Goal: Register for event/course

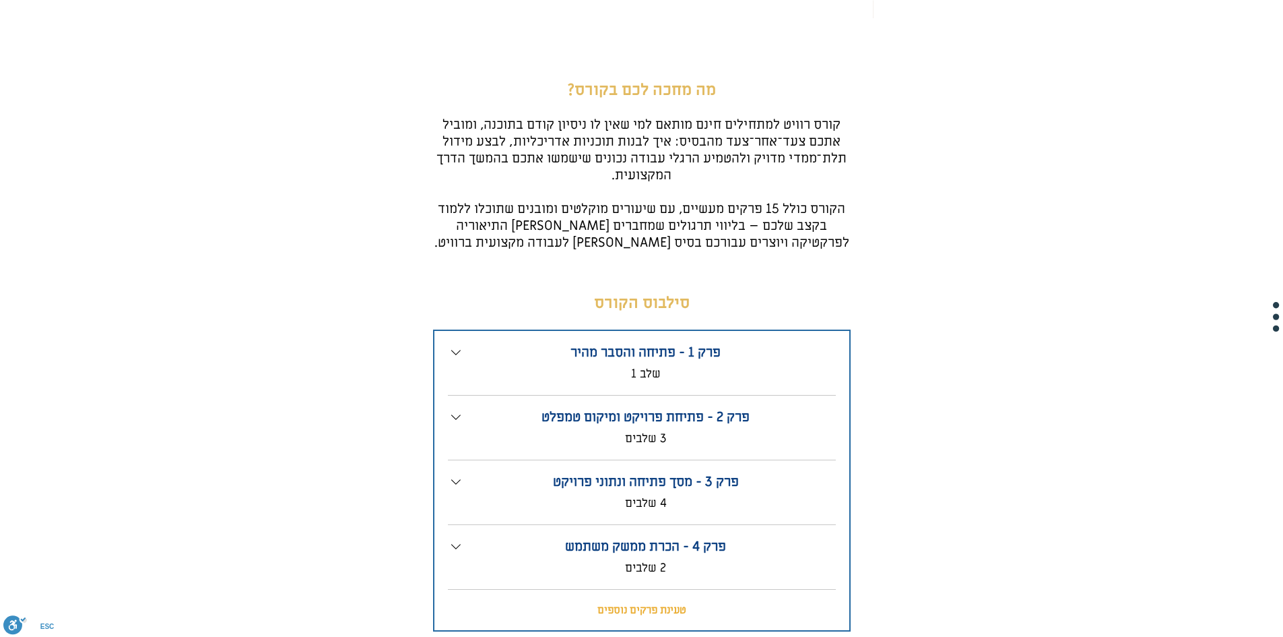
scroll to position [824, 0]
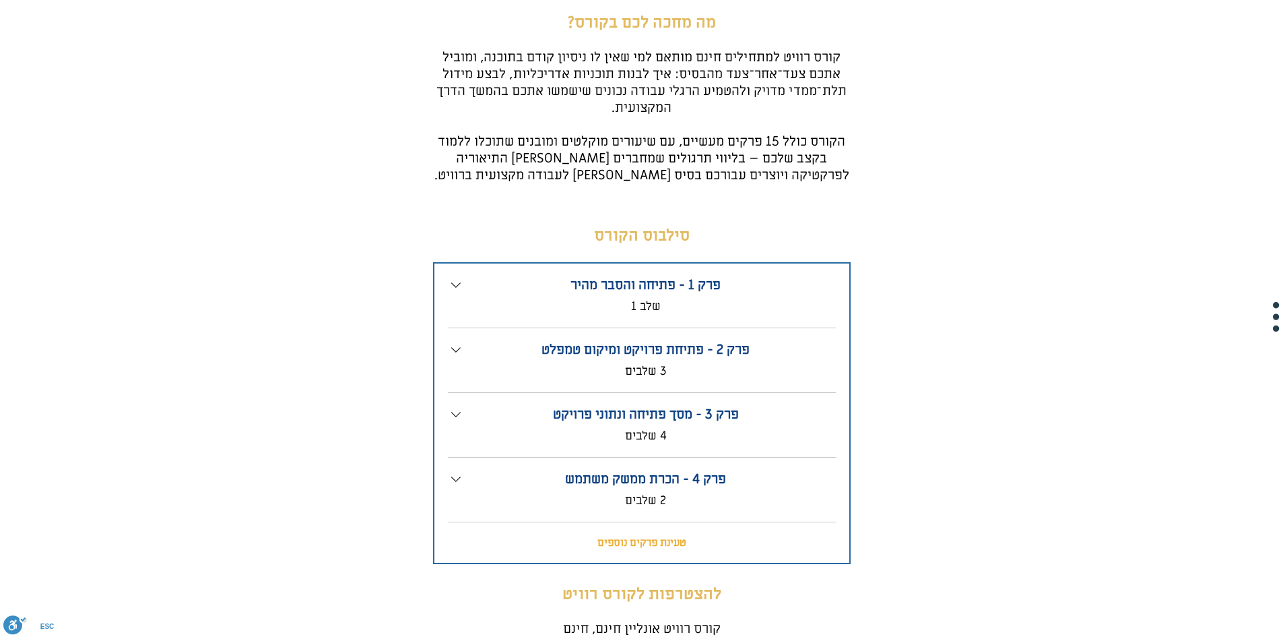
click at [711, 317] on div "פרק 1 - פתיחה והסבר מהיר . שלב 1" at bounding box center [642, 302] width 388 height 51
click at [546, 284] on p "פרק 1 - פתיחה והסבר מהיר" at bounding box center [646, 285] width 364 height 17
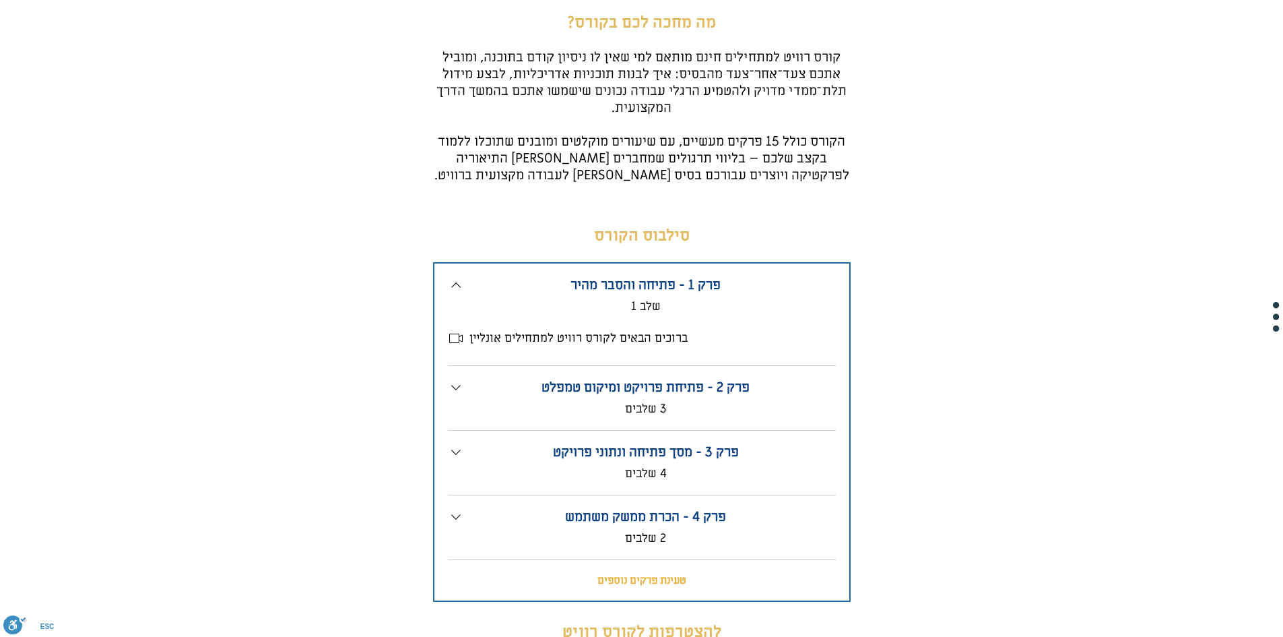
click at [597, 321] on div "ברוכים הבאים לקורס רוויט למתחילים אונליין" at bounding box center [642, 333] width 388 height 38
drag, startPoint x: 597, startPoint y: 343, endPoint x: 528, endPoint y: 340, distance: 69.4
click at [596, 343] on span "ברוכים הבאים לקורס רוויט למתחילים אונליין" at bounding box center [579, 338] width 218 height 15
click at [458, 335] on icon at bounding box center [456, 338] width 16 height 16
click at [576, 420] on div "פרק 2 - פתיחת פרויקט ומיקום טמפלט . 3 שלבים" at bounding box center [642, 404] width 388 height 51
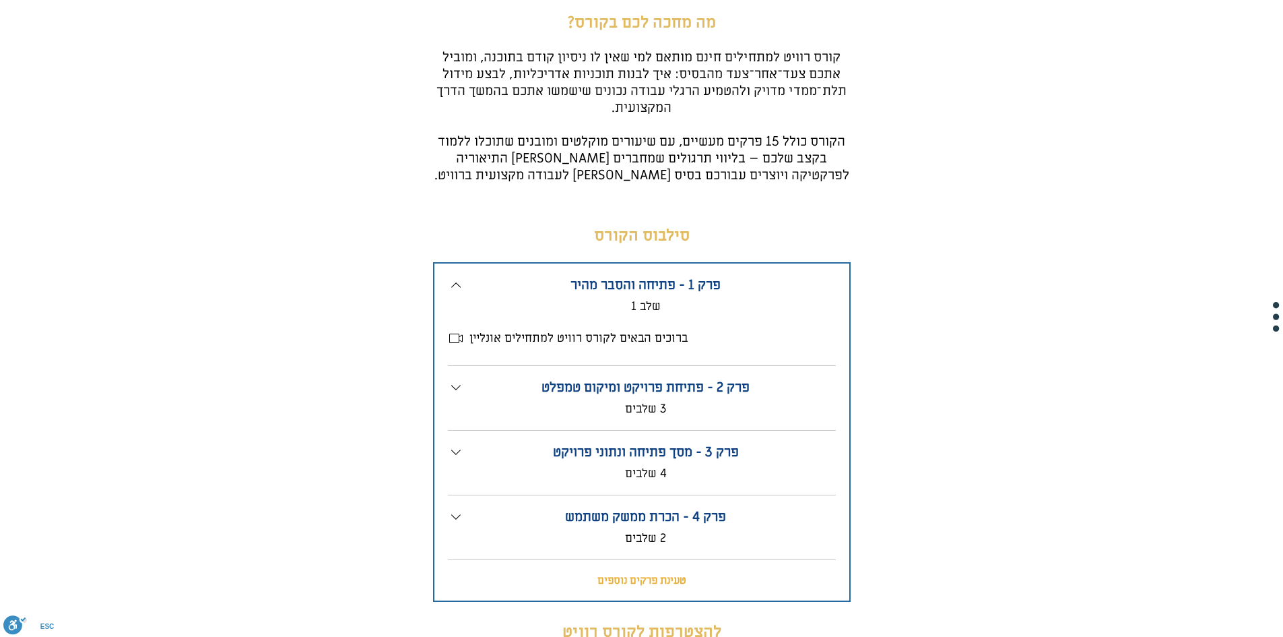
drag, startPoint x: 478, startPoint y: 400, endPoint x: 465, endPoint y: 395, distance: 13.6
click at [478, 400] on div "פרק 2 - פתיחת פרויקט ומיקום טמפלט . 3 שלבים" at bounding box center [650, 397] width 372 height 37
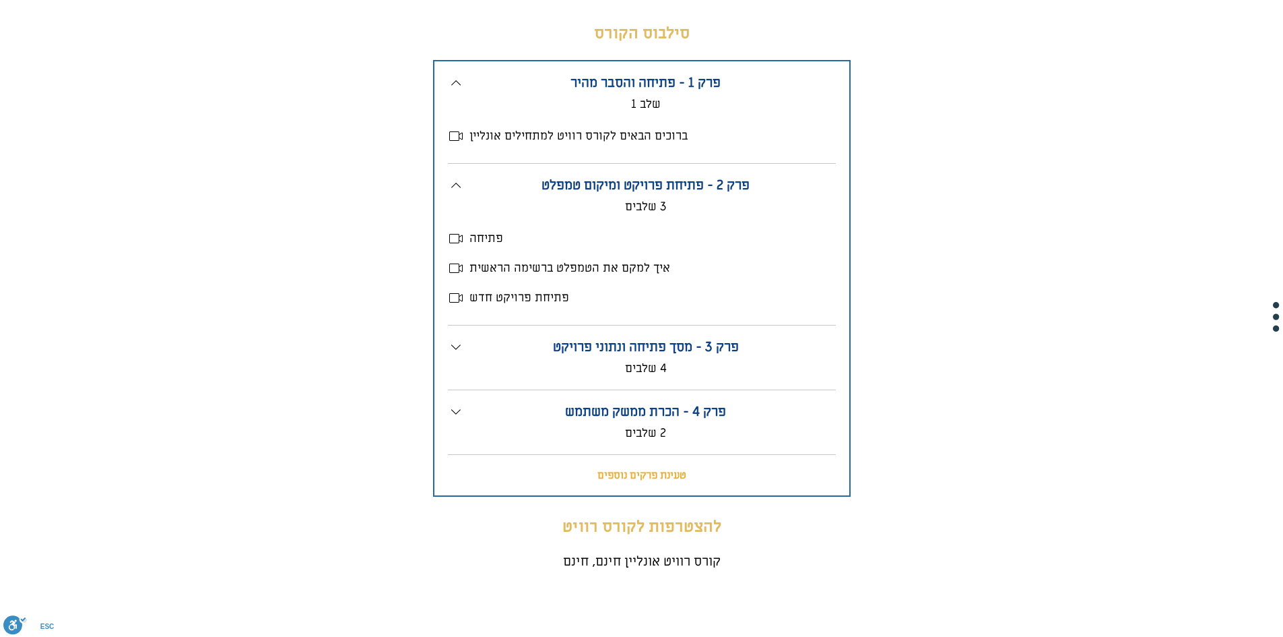
scroll to position [1161, 0]
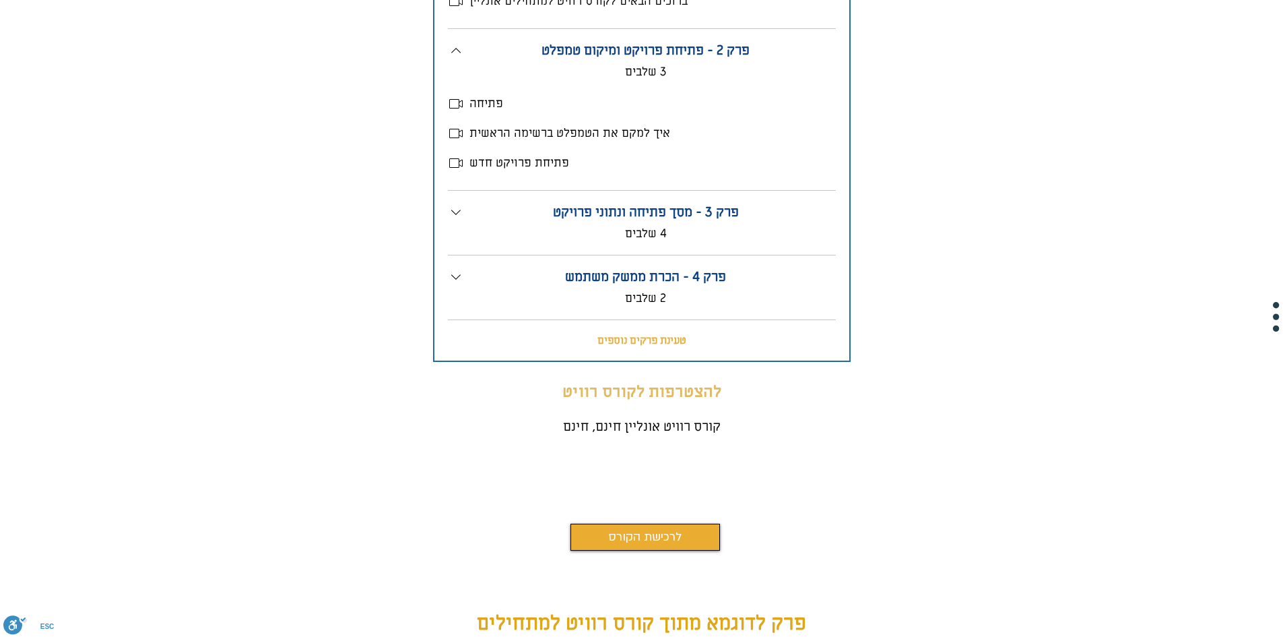
click at [637, 533] on span "לרכישת הקורס" at bounding box center [644, 536] width 73 height 19
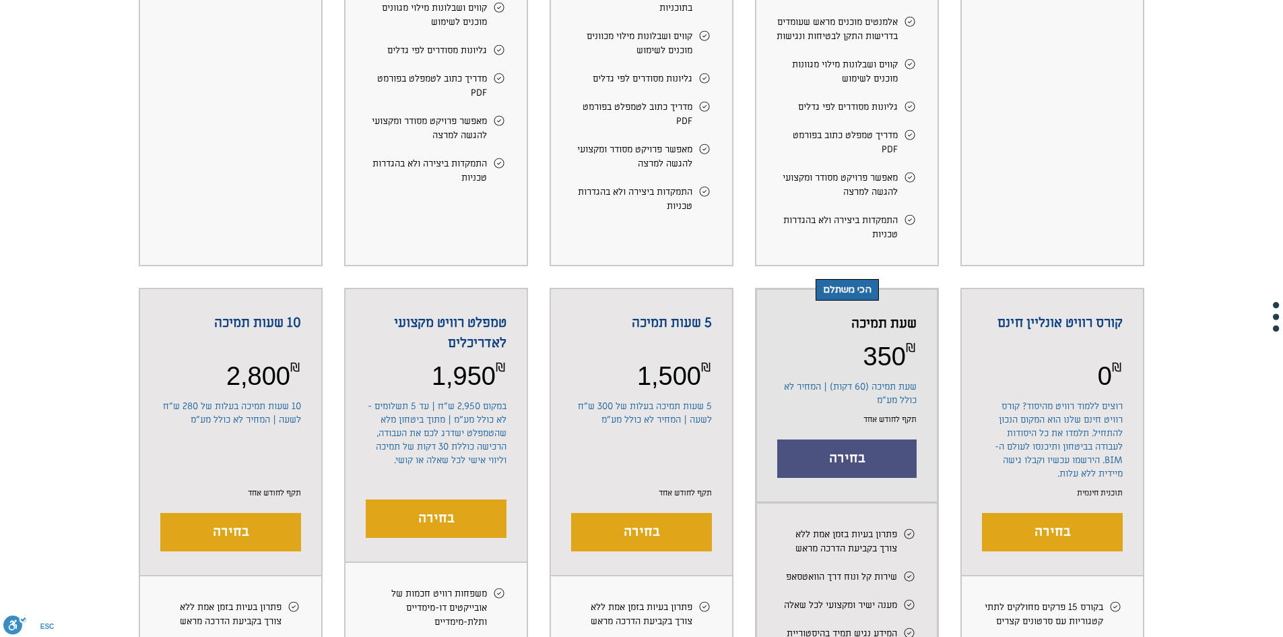
scroll to position [1212, 0]
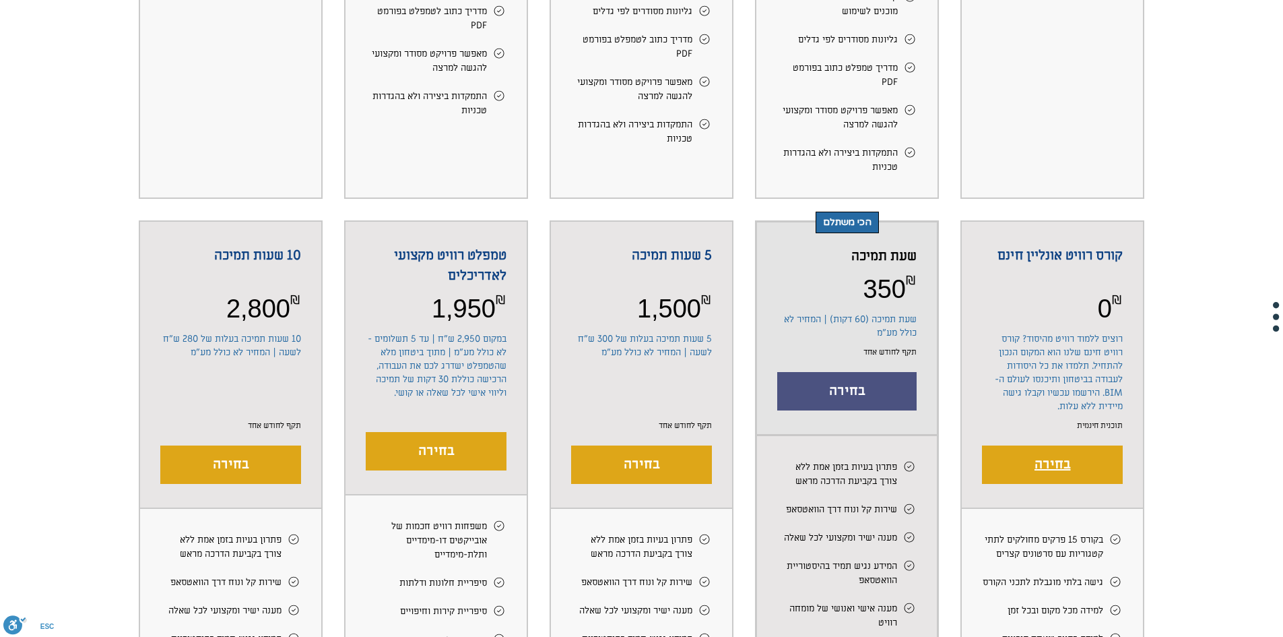
click at [1015, 484] on button "בחירה" at bounding box center [1052, 464] width 141 height 38
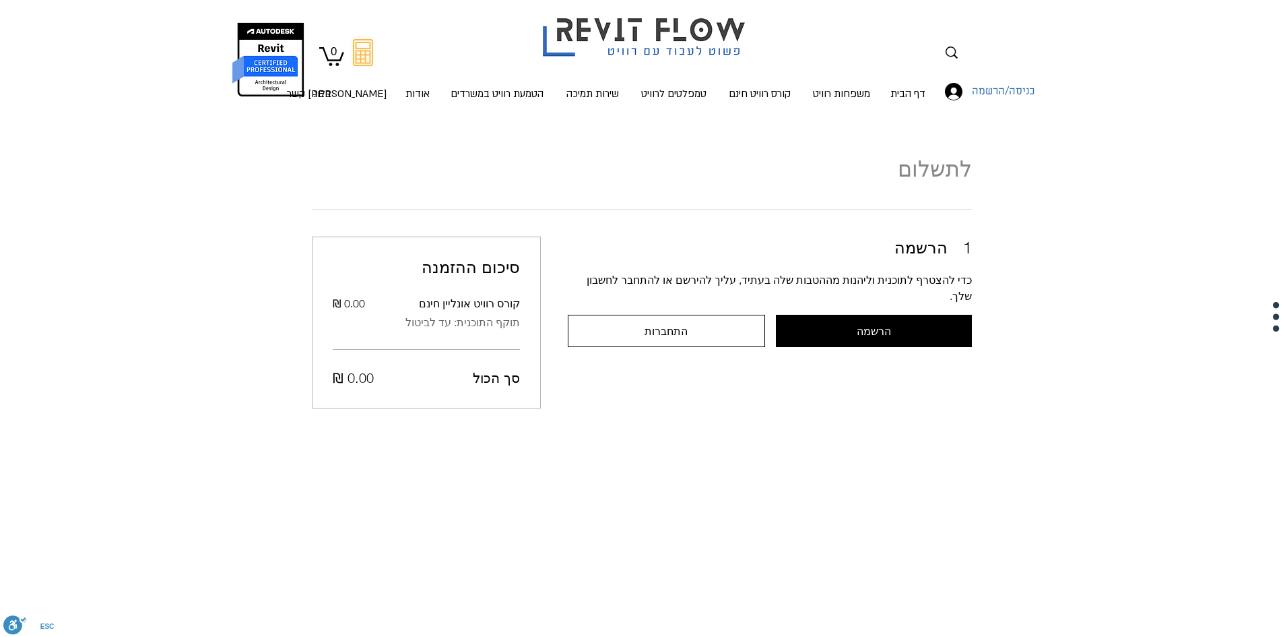
scroll to position [3, 0]
click at [660, 326] on span "התחברות" at bounding box center [666, 332] width 43 height 12
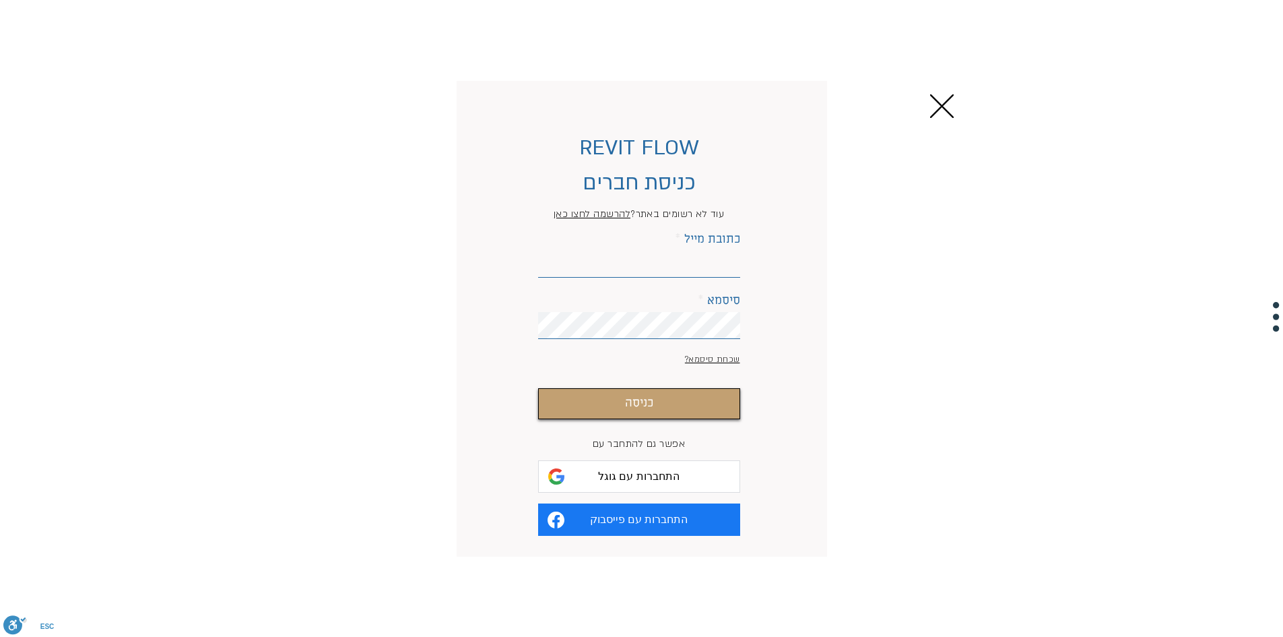
scroll to position [0, 0]
click at [708, 262] on input "כתובת מייל" at bounding box center [639, 264] width 202 height 27
paste input "[EMAIL_ADDRESS][DOMAIN_NAME]"
type input "[EMAIL_ADDRESS][DOMAIN_NAME]"
click at [699, 311] on div "סיסמא" at bounding box center [639, 316] width 202 height 44
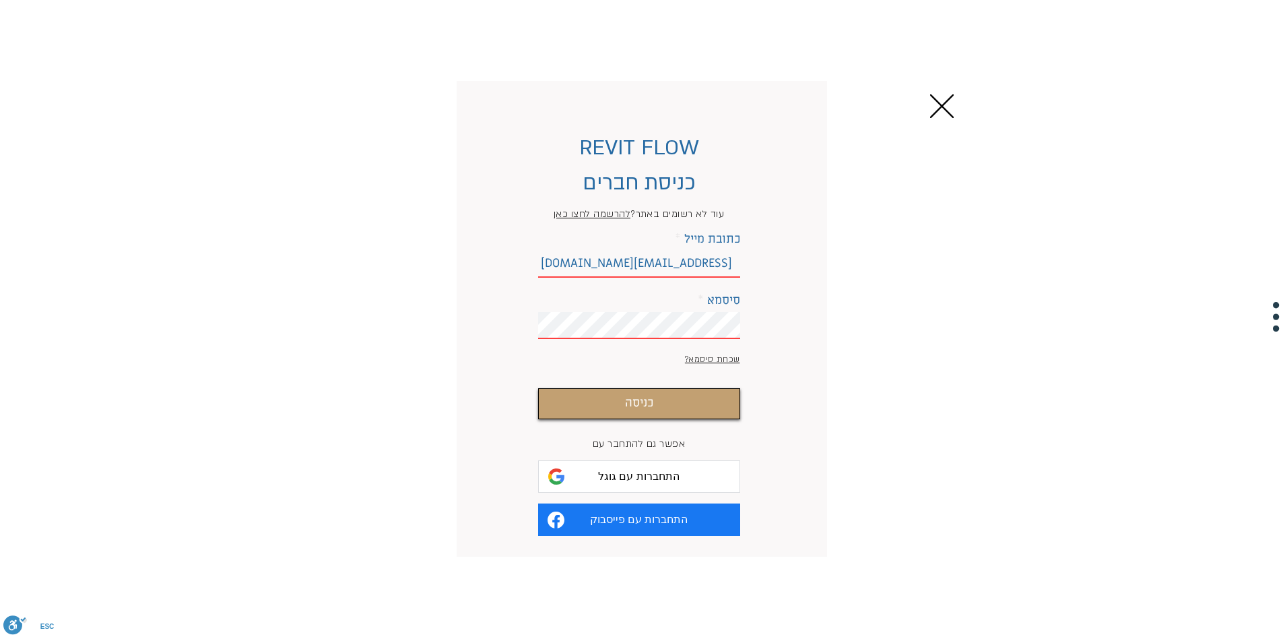
click at [587, 217] on span "להרשמה לחצו כאן" at bounding box center [592, 213] width 77 height 13
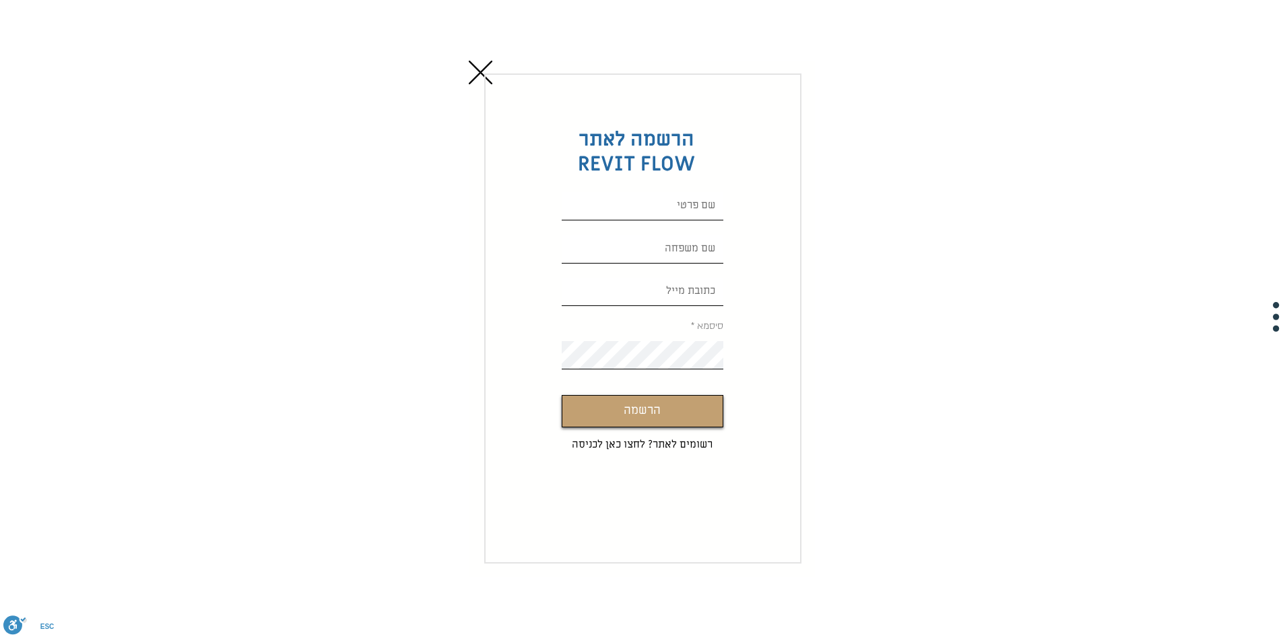
scroll to position [3, 0]
click at [645, 207] on input "Custom Signup" at bounding box center [643, 206] width 162 height 28
type input "[PERSON_NAME]"
click at [634, 235] on input "Custom Signup" at bounding box center [643, 249] width 162 height 28
type input "[PERSON_NAME]"
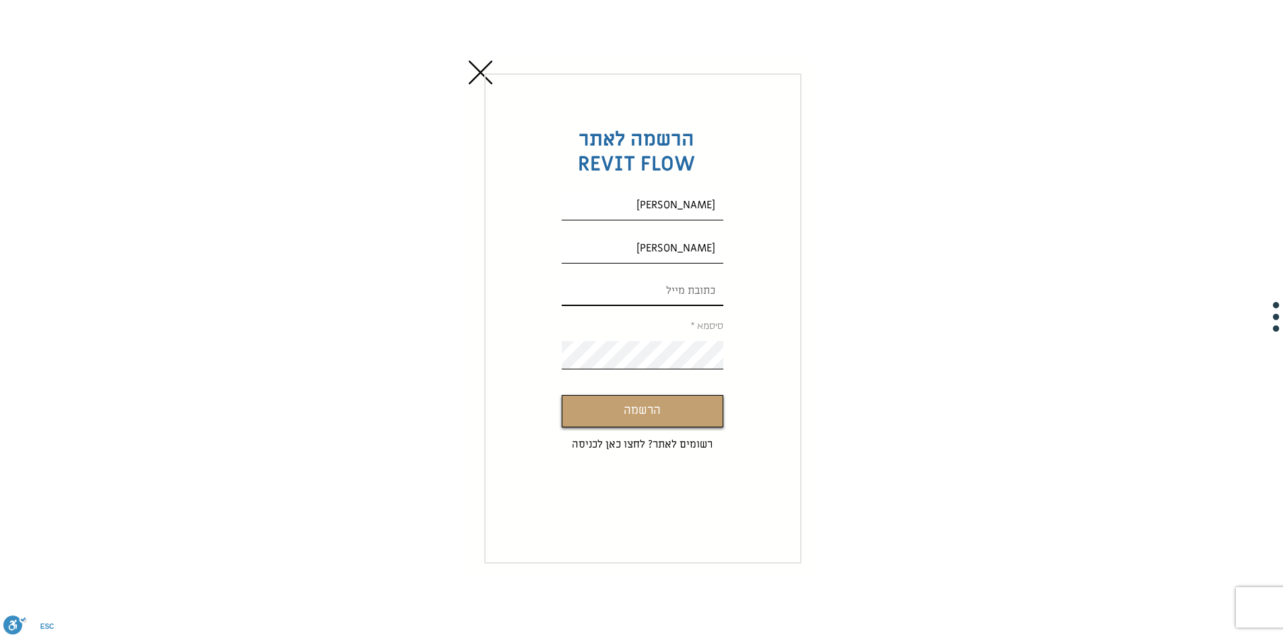
click at [622, 300] on input "Custom Signup" at bounding box center [643, 292] width 162 height 28
paste input "[EMAIL_ADDRESS][DOMAIN_NAME]"
type input "[EMAIL_ADDRESS][DOMAIN_NAME]"
click at [738, 344] on form "הרשמה לאתר REVIT FLOW [PERSON_NAME] [EMAIL_ADDRESS][DOMAIN_NAME] סיסמא הרשמה רש…" at bounding box center [642, 318] width 317 height 490
click at [562, 395] on button "הרשמה" at bounding box center [643, 411] width 162 height 32
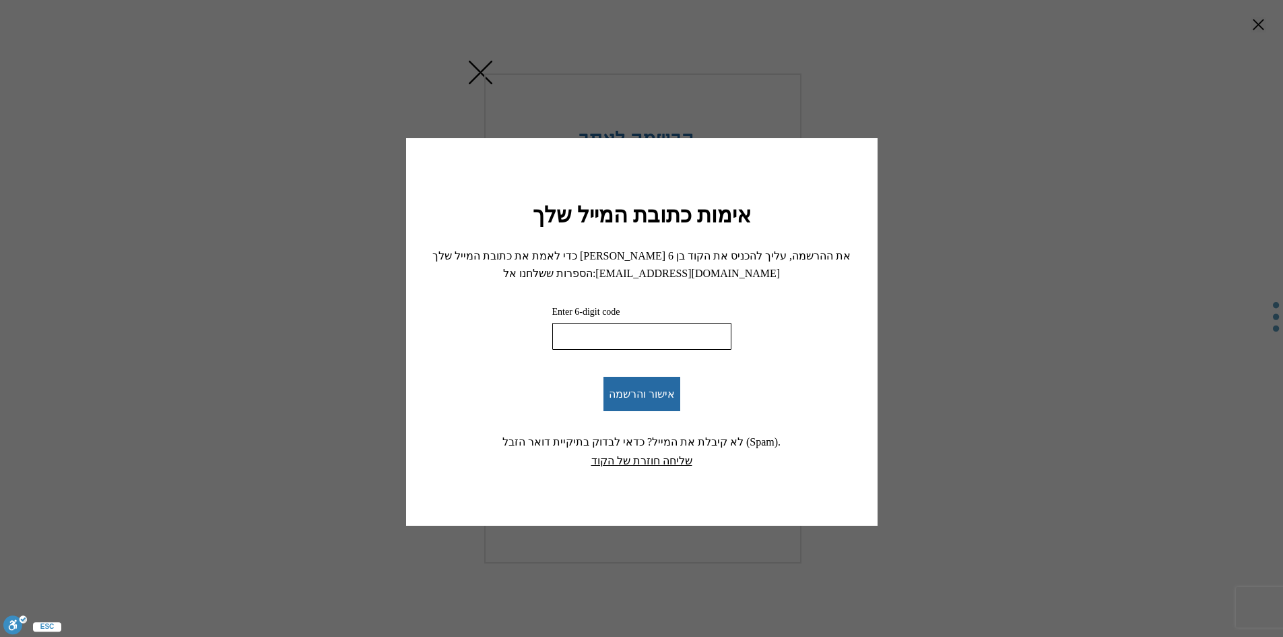
click at [636, 339] on input "Enter 6-digit code" at bounding box center [641, 336] width 179 height 27
paste input "905212"
type input "905212"
click at [651, 381] on button "אישור והרשמה" at bounding box center [642, 394] width 77 height 34
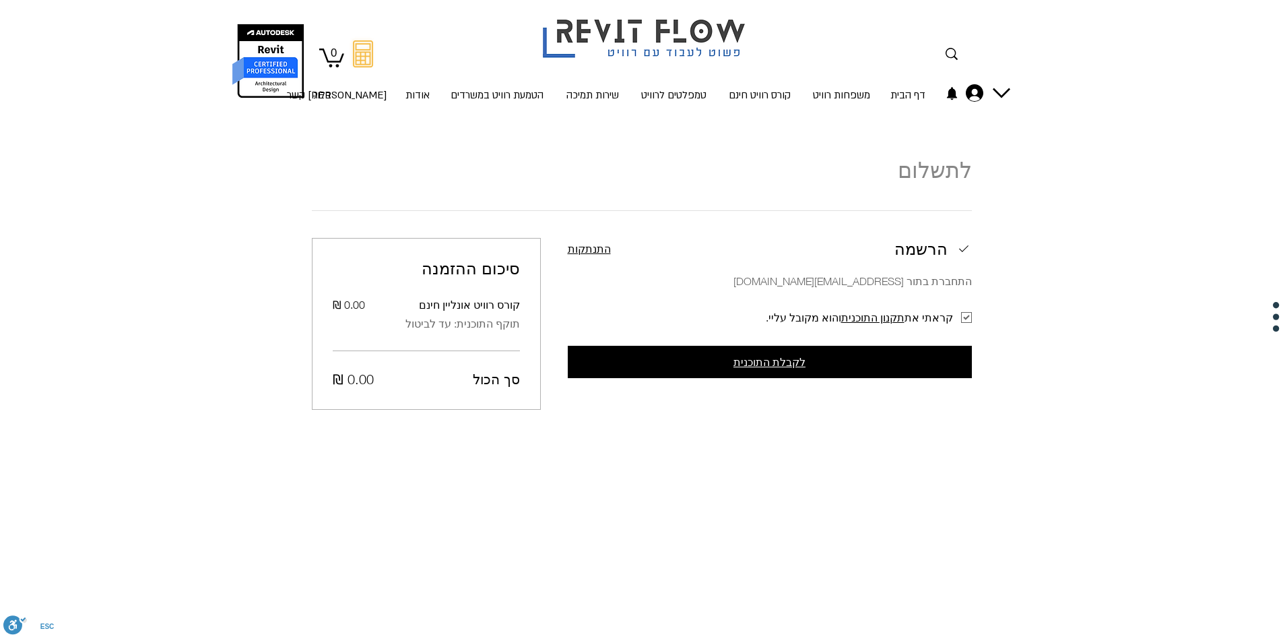
click at [716, 367] on button "לקבלת התוכנית" at bounding box center [770, 362] width 404 height 32
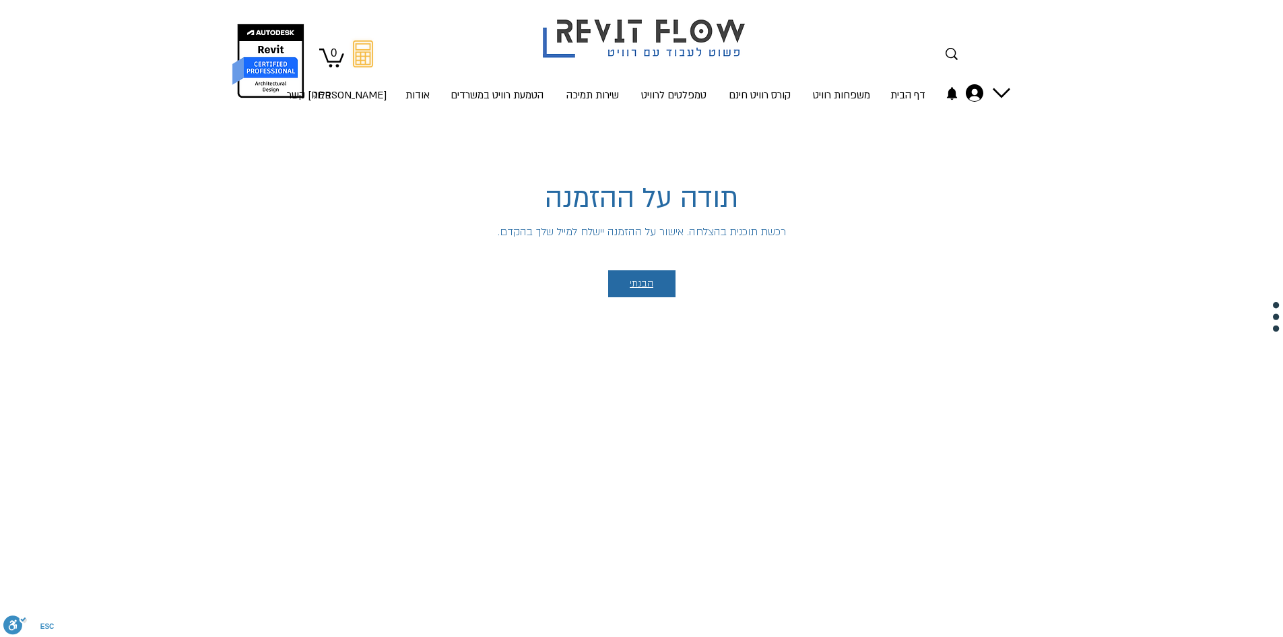
click at [628, 284] on button "הבנתי" at bounding box center [641, 283] width 67 height 27
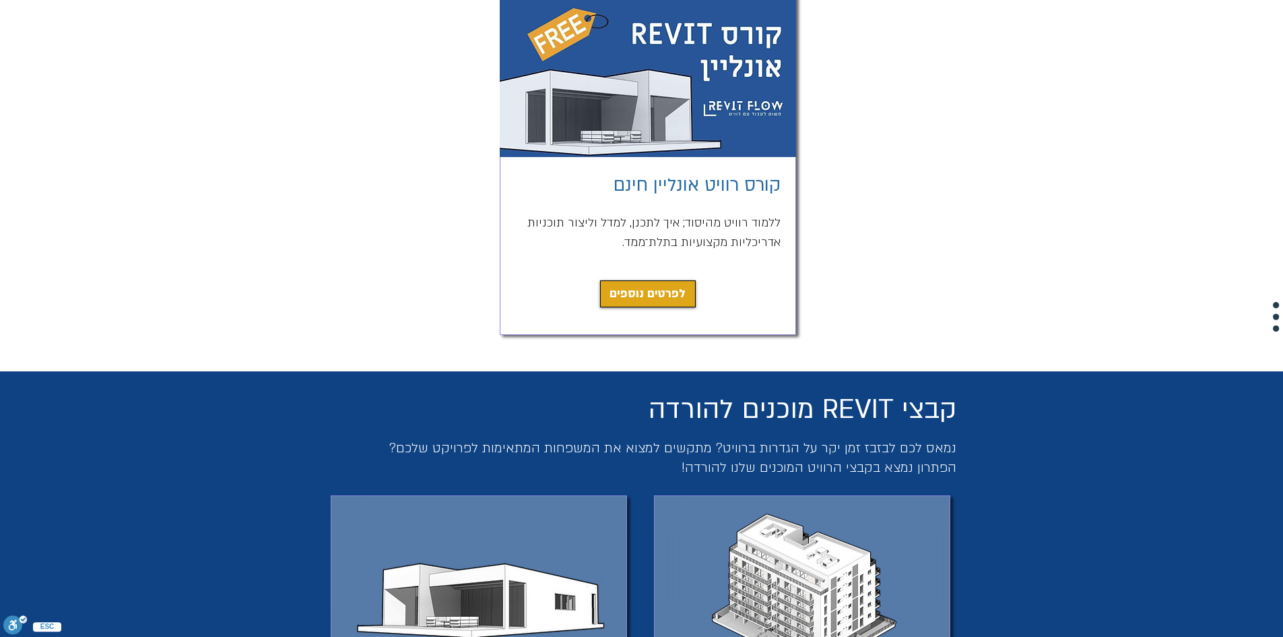
scroll to position [202, 0]
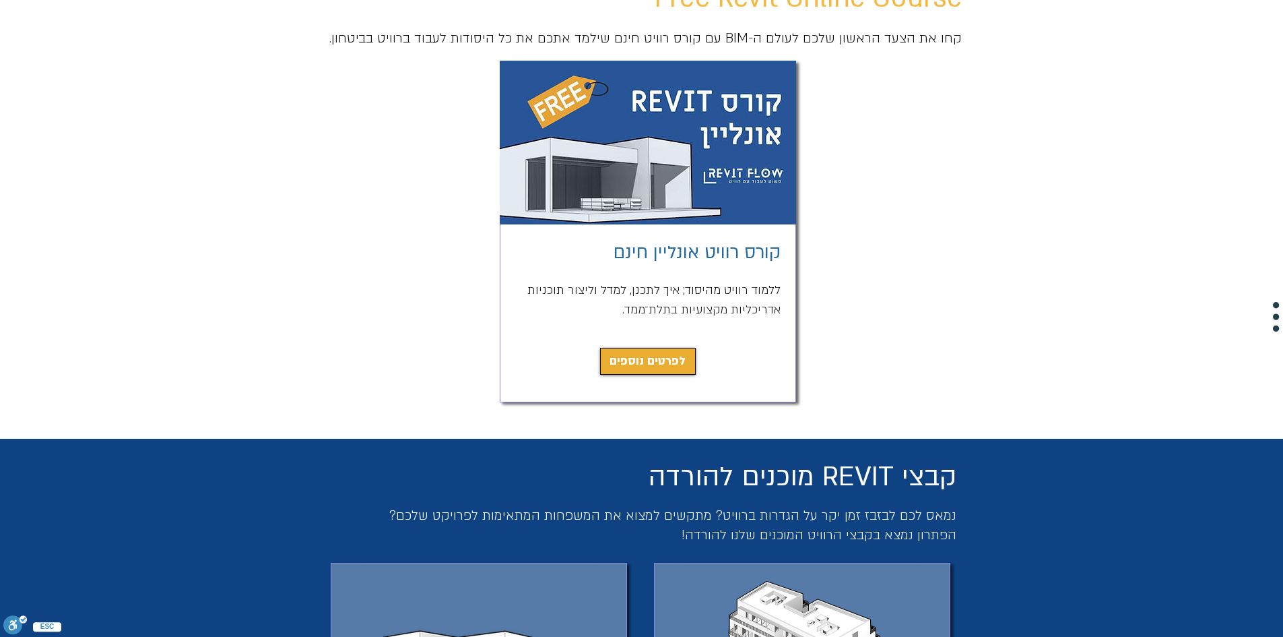
click at [666, 357] on span "לפרטים נוספים" at bounding box center [648, 361] width 76 height 19
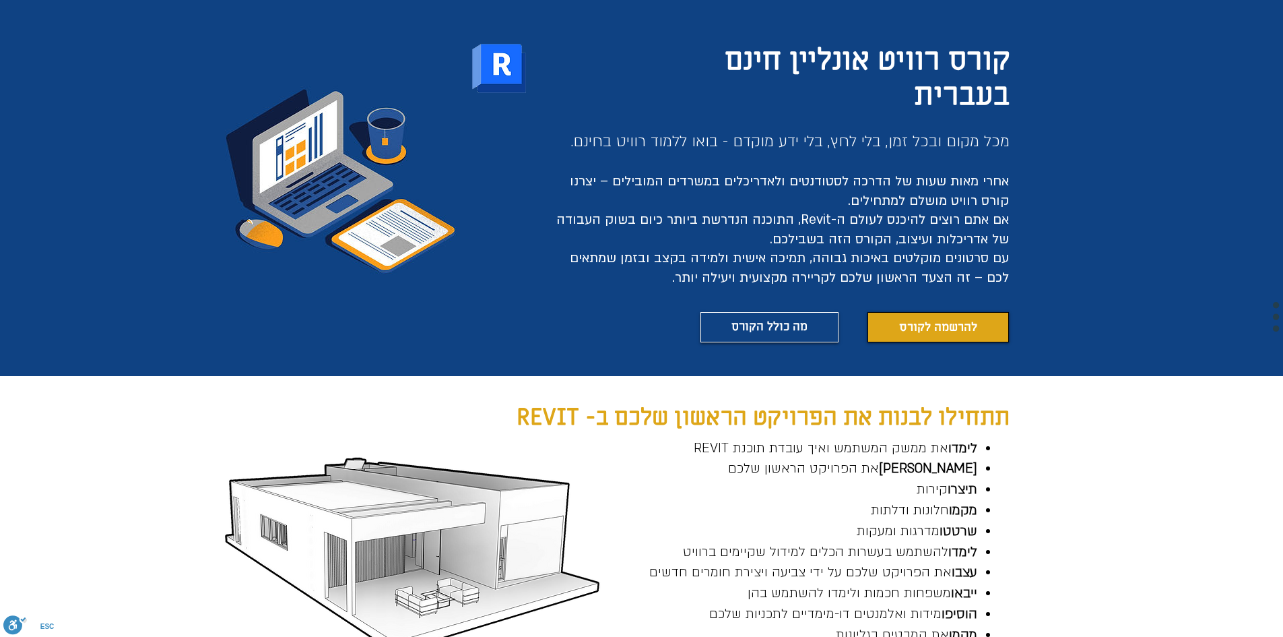
scroll to position [254, 0]
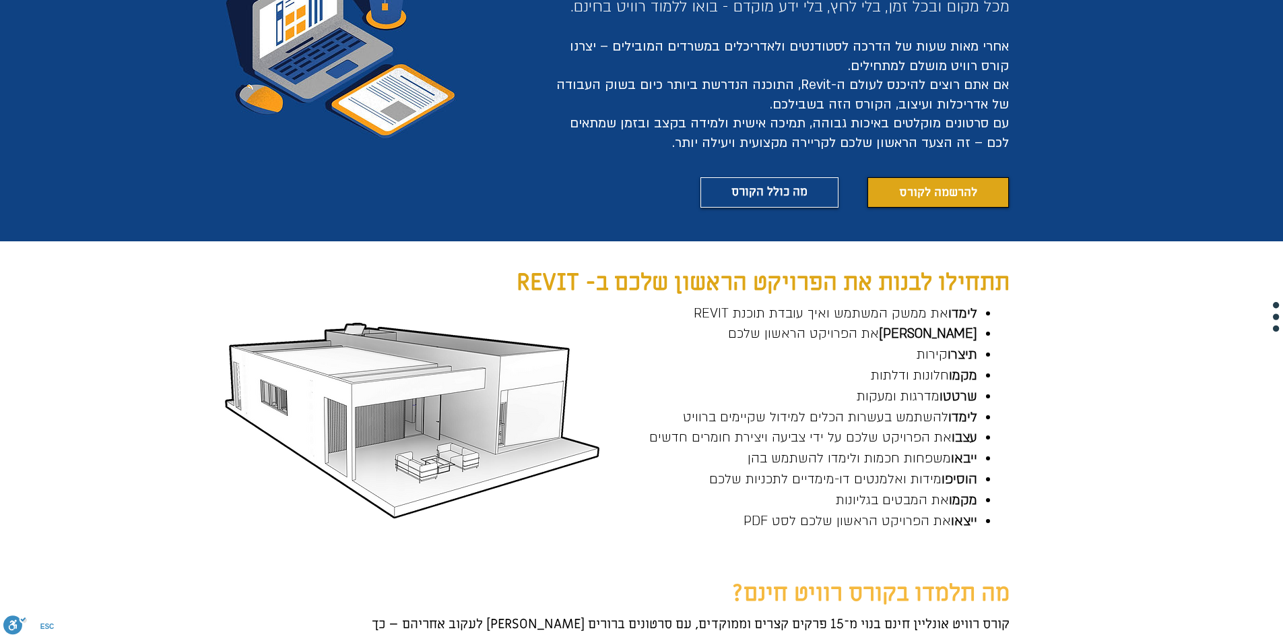
click at [906, 185] on span "להרשמה לקורס" at bounding box center [938, 192] width 78 height 17
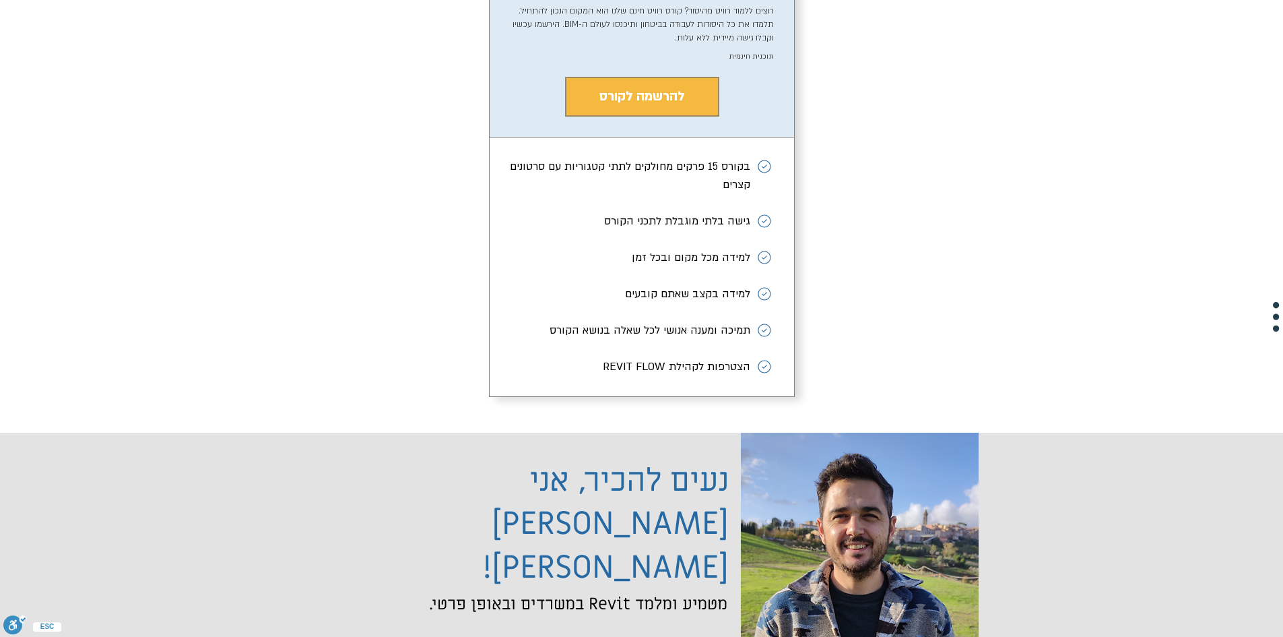
scroll to position [2307, 0]
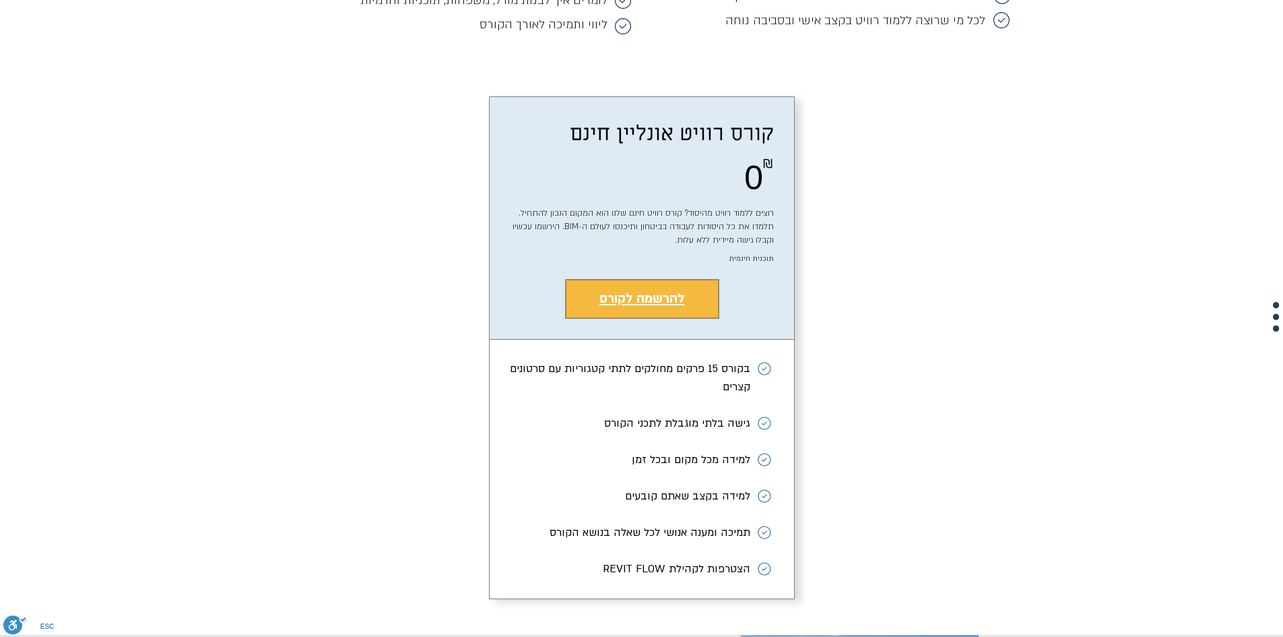
click at [679, 290] on span "להרשמה לקורס" at bounding box center [643, 299] width 86 height 18
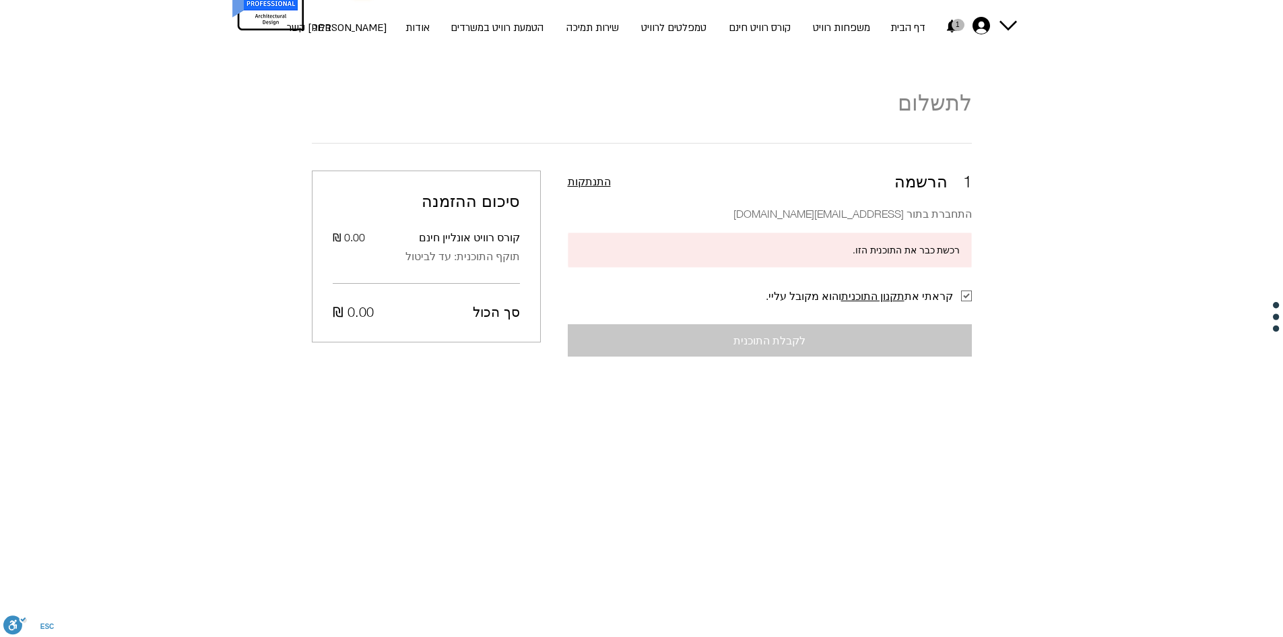
scroll to position [138, 0]
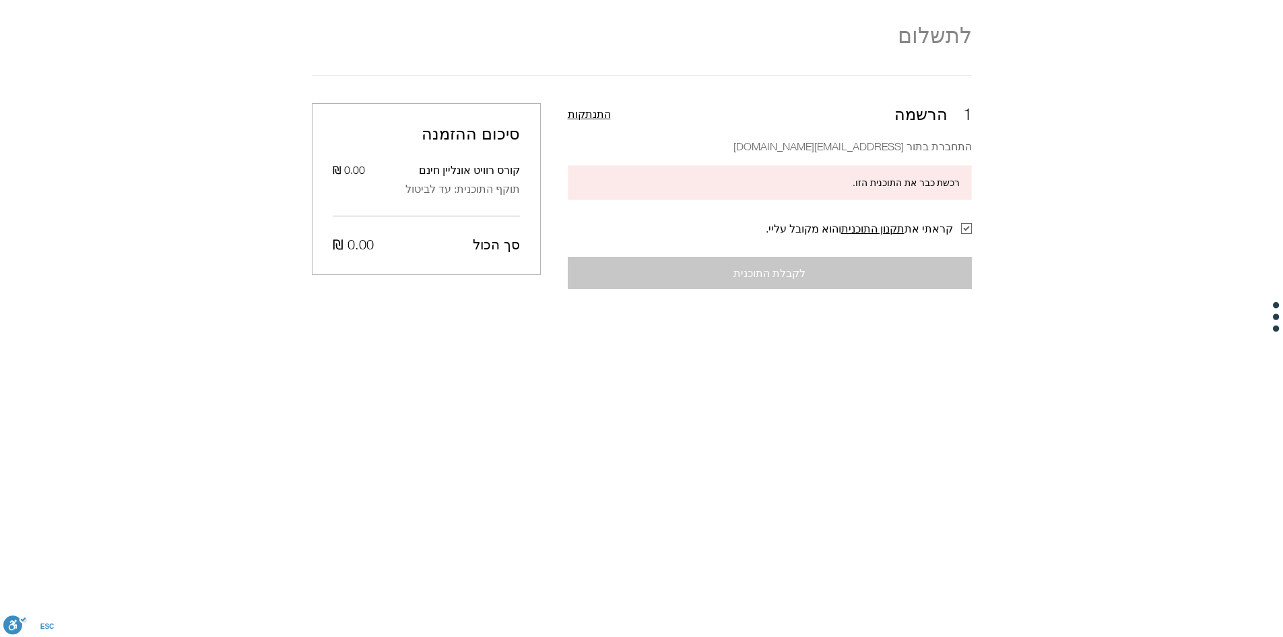
click at [855, 268] on div "לקבלת התוכנית" at bounding box center [770, 273] width 404 height 32
click at [760, 270] on div "לקבלת התוכנית" at bounding box center [770, 273] width 404 height 32
click at [914, 224] on div "קראתי את תקנון התוכנית והוא מקובל עליי." at bounding box center [859, 228] width 187 height 13
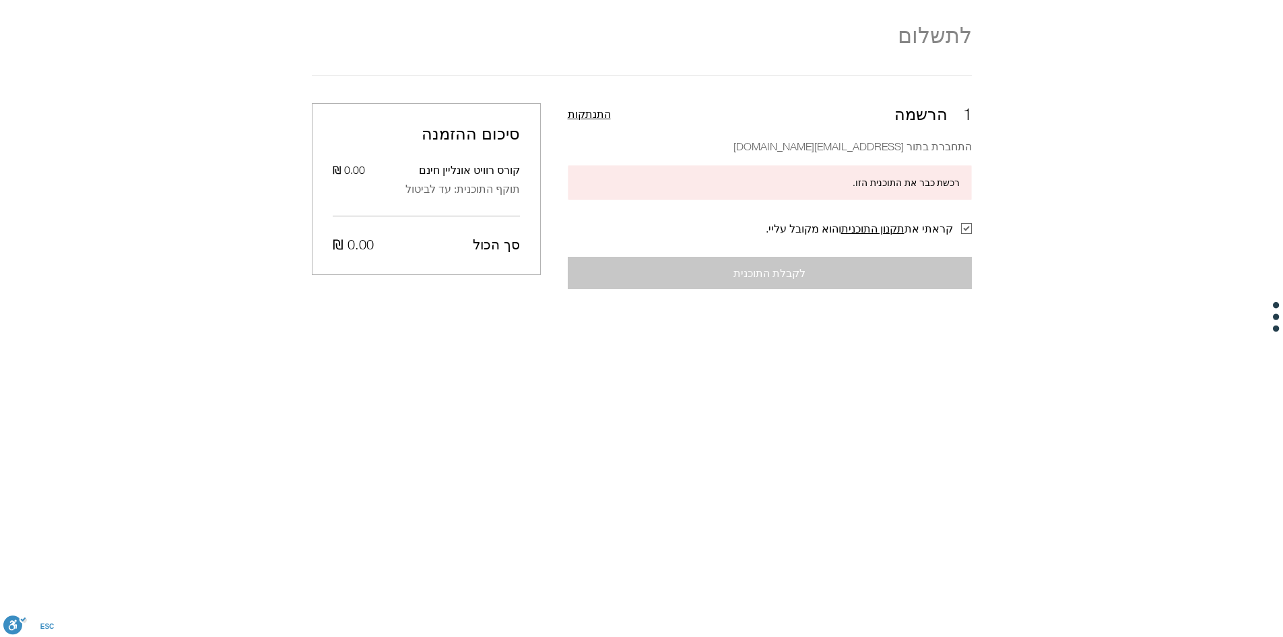
click at [779, 267] on div "לקבלת התוכנית" at bounding box center [770, 273] width 404 height 32
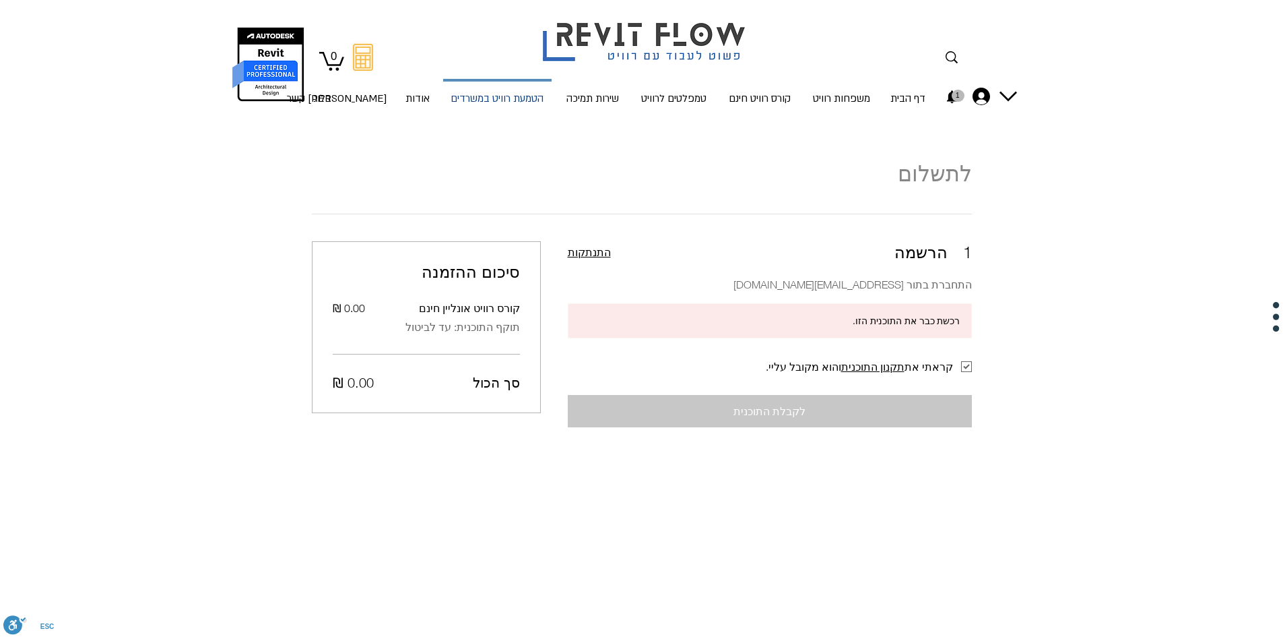
click at [522, 105] on p "הטמעת רוויט במשרדים" at bounding box center [497, 100] width 104 height 36
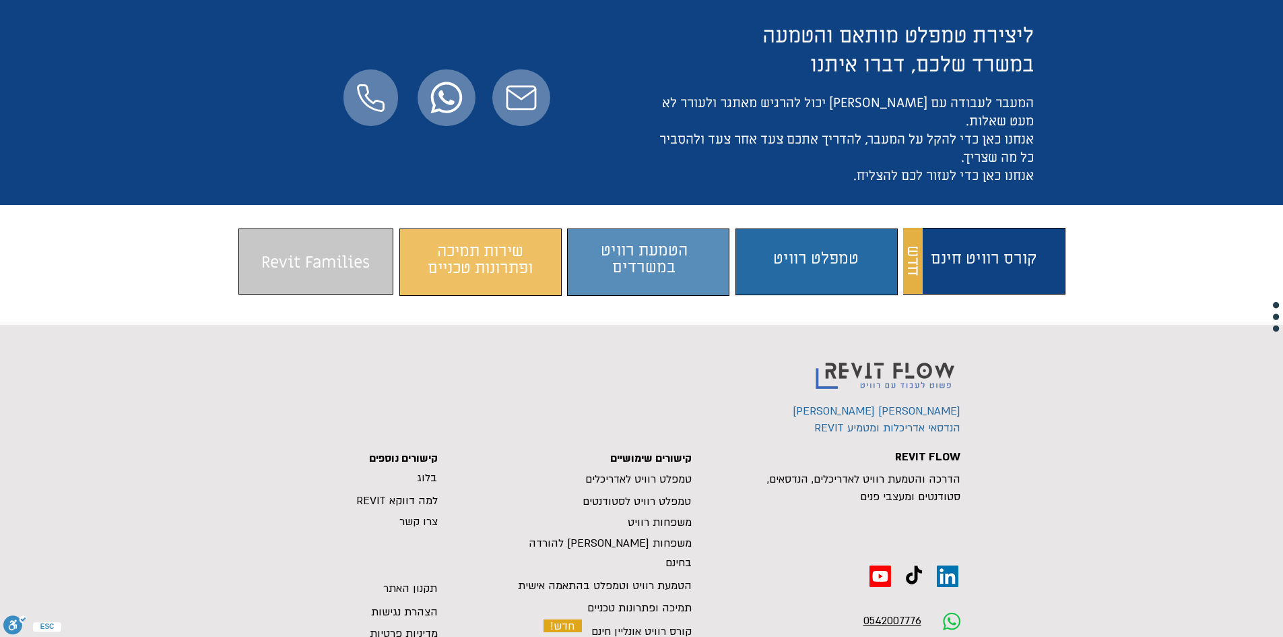
scroll to position [1212, 0]
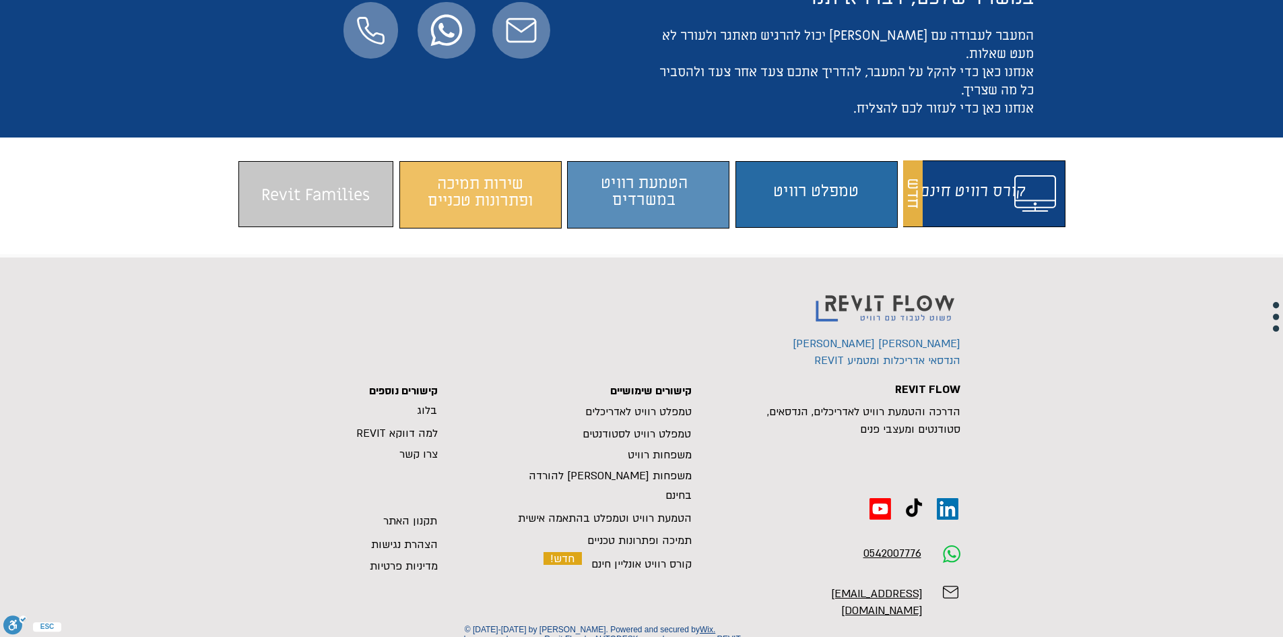
click at [948, 182] on span "התוכן משתנה כשעוברים עם העכבר" at bounding box center [983, 192] width 155 height 53
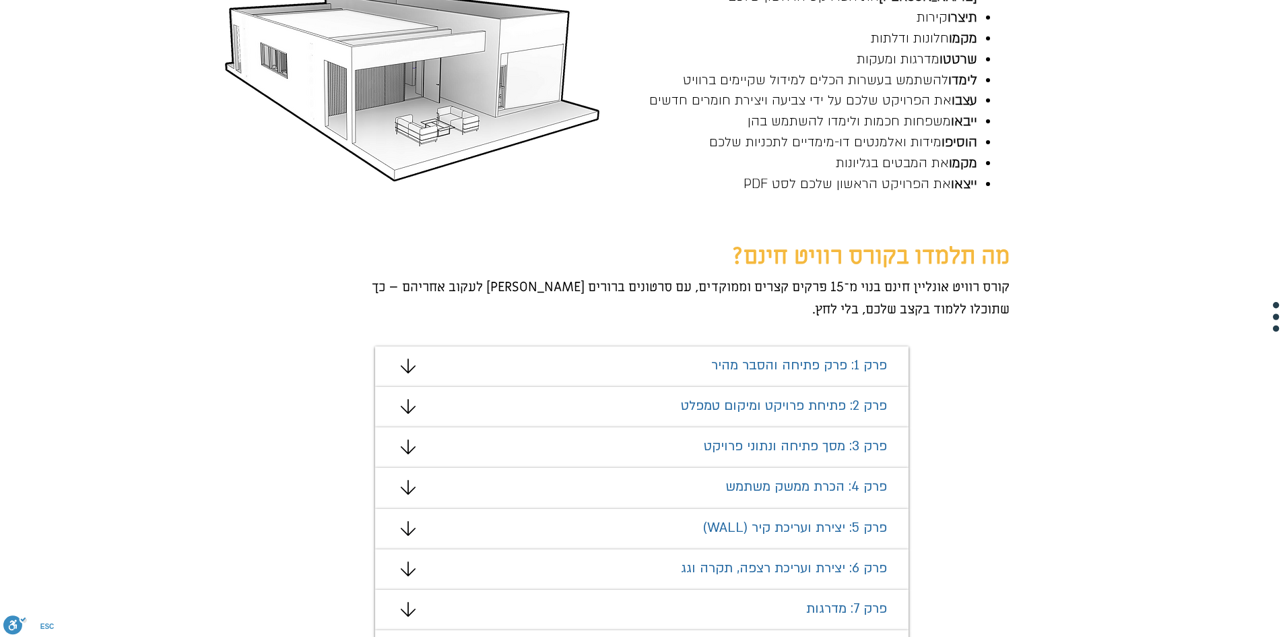
scroll to position [793, 0]
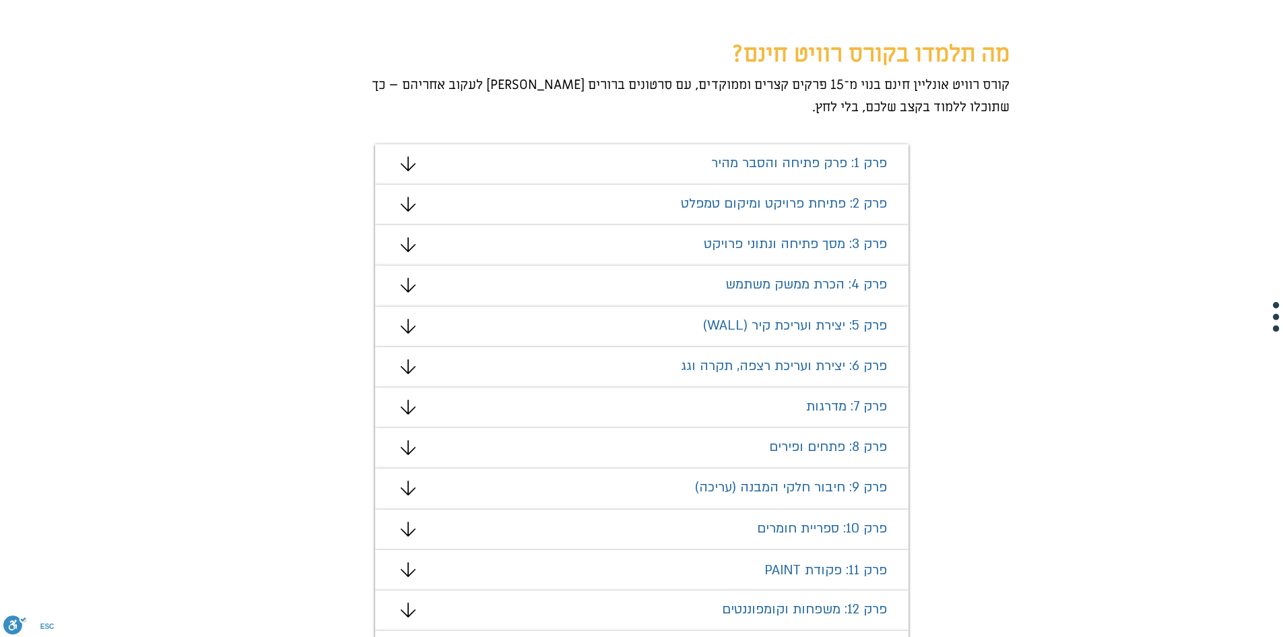
click at [775, 170] on span "פרק 1: פרק פתיחה והסבר מהיר" at bounding box center [799, 163] width 176 height 18
drag, startPoint x: 633, startPoint y: 175, endPoint x: 516, endPoint y: 185, distance: 116.9
click at [604, 175] on div "מצגת" at bounding box center [641, 164] width 533 height 40
click at [415, 166] on icon "#comp-mafhkw9q2 svg [data-color="1"] {fill: #000000;}" at bounding box center [408, 163] width 15 height 15
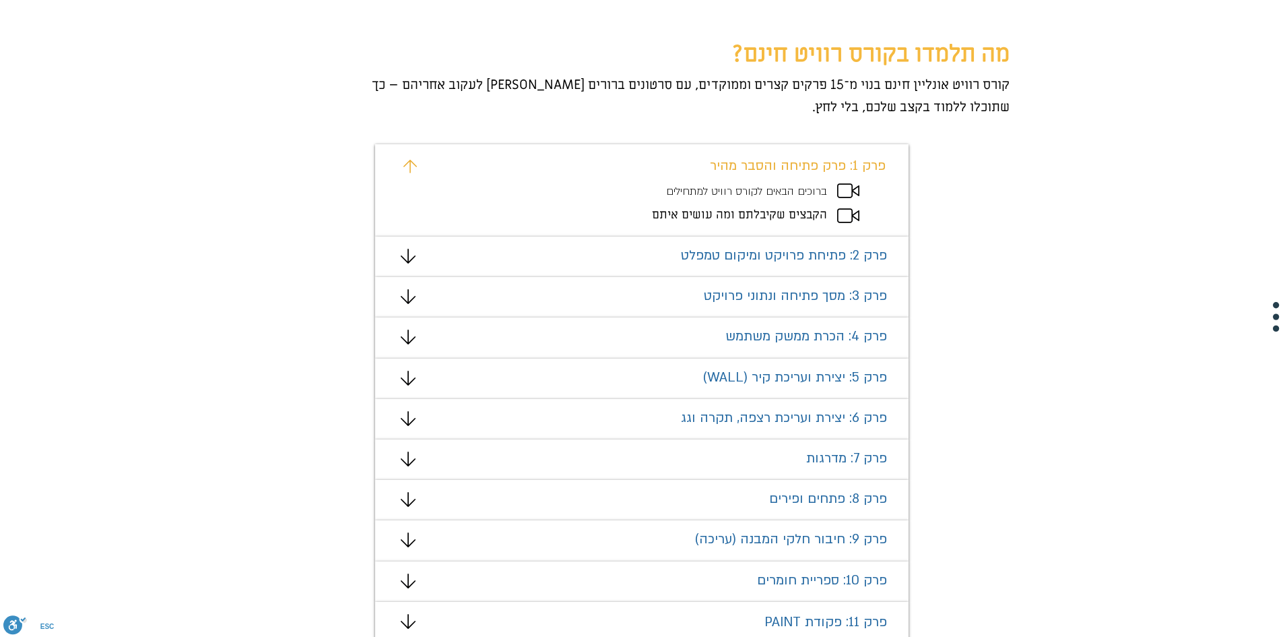
drag, startPoint x: 741, startPoint y: 182, endPoint x: 744, endPoint y: 189, distance: 7.9
click at [742, 185] on div "#comp-mafhkw9v svg [data-color="1"] {fill: #EAAD32;} פרק 1: פרק פתיחה והסבר מהי…" at bounding box center [641, 190] width 533 height 92
click at [781, 212] on span "הקבצים שקיבלתם ומה עושים איתם" at bounding box center [739, 214] width 175 height 15
drag, startPoint x: 713, startPoint y: 209, endPoint x: 736, endPoint y: 218, distance: 24.5
click at [712, 209] on span "הקבצים שקיבלתם ומה עושים איתם" at bounding box center [739, 214] width 175 height 15
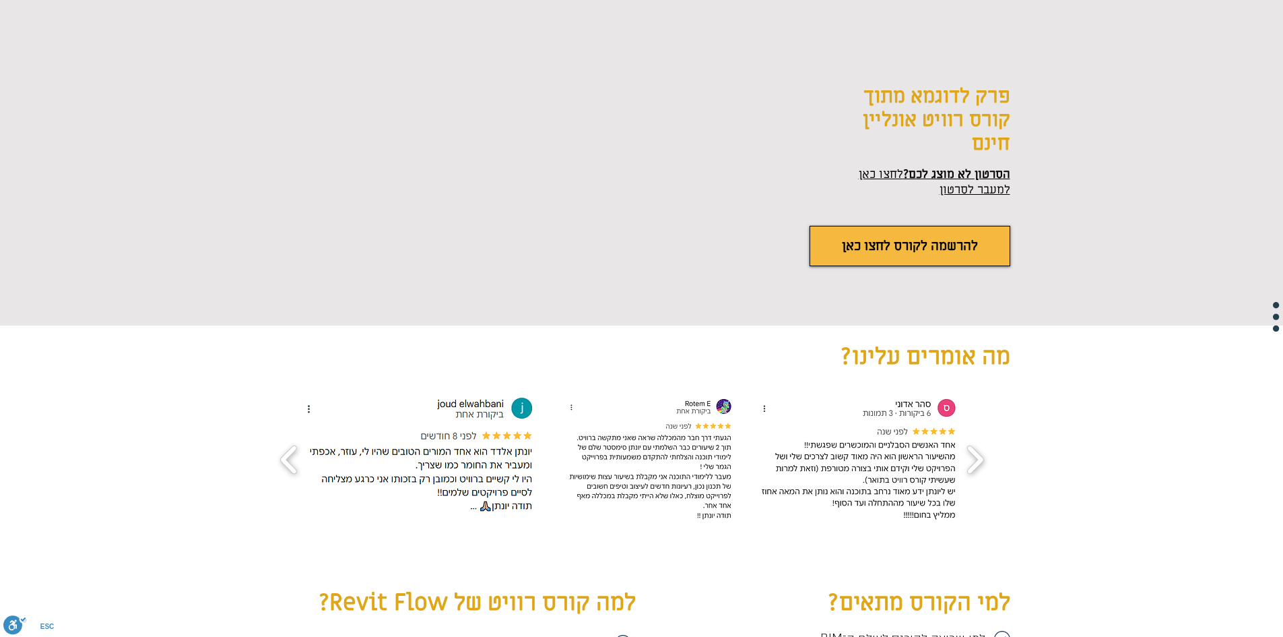
scroll to position [1803, 0]
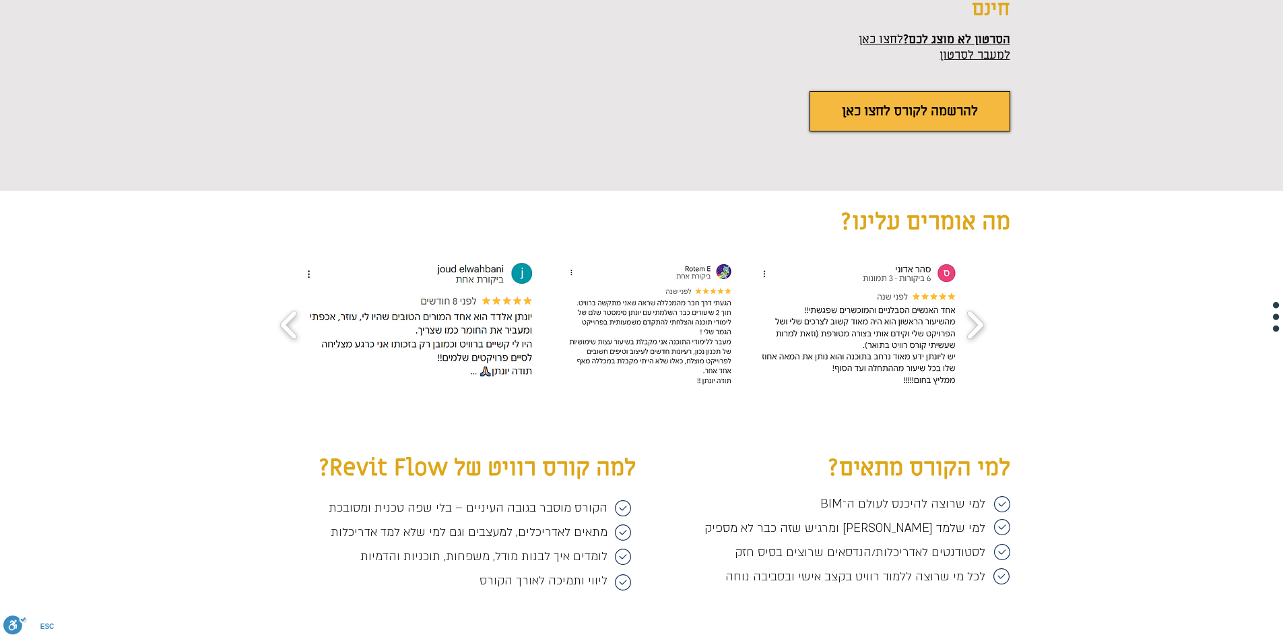
click at [933, 40] on span "הסרטון לא מוצג לכם?" at bounding box center [956, 39] width 107 height 15
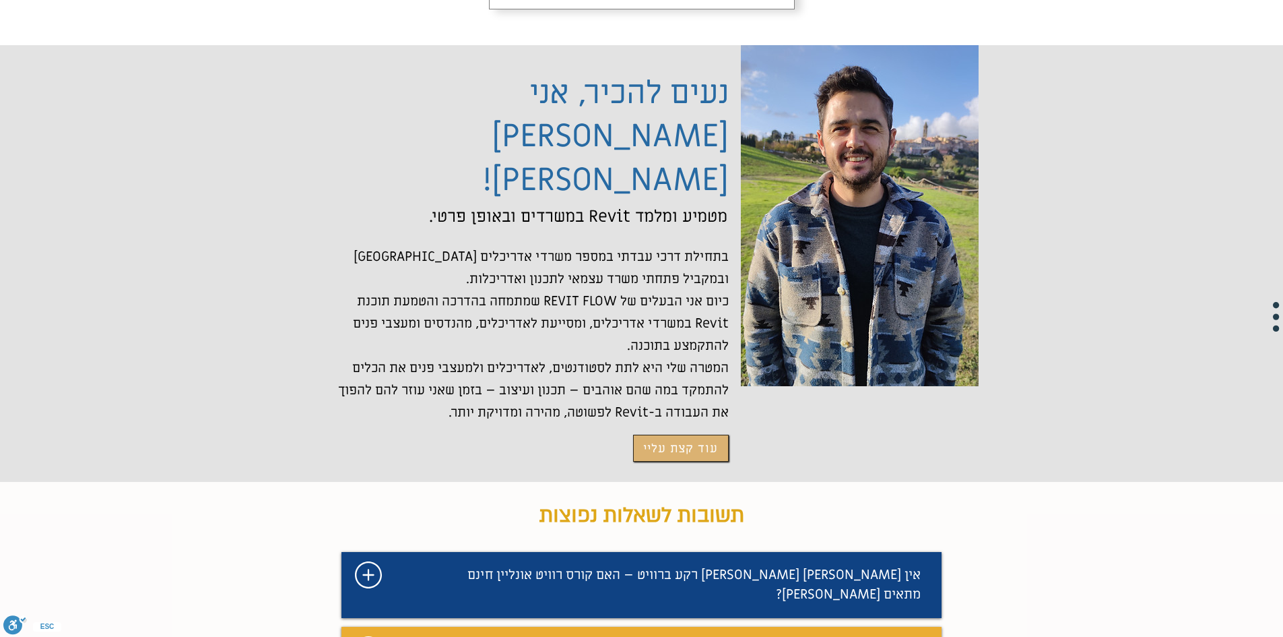
scroll to position [3285, 0]
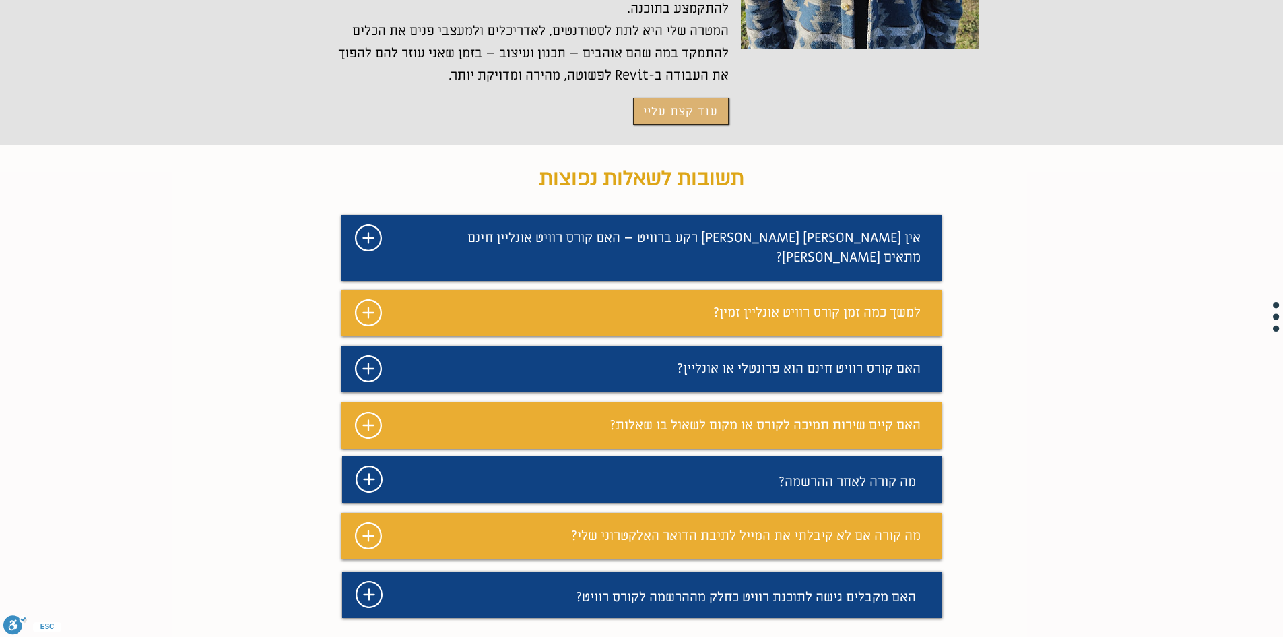
click at [775, 215] on div "מצגת" at bounding box center [642, 248] width 600 height 66
click at [364, 224] on icon "מצגת" at bounding box center [368, 237] width 27 height 27
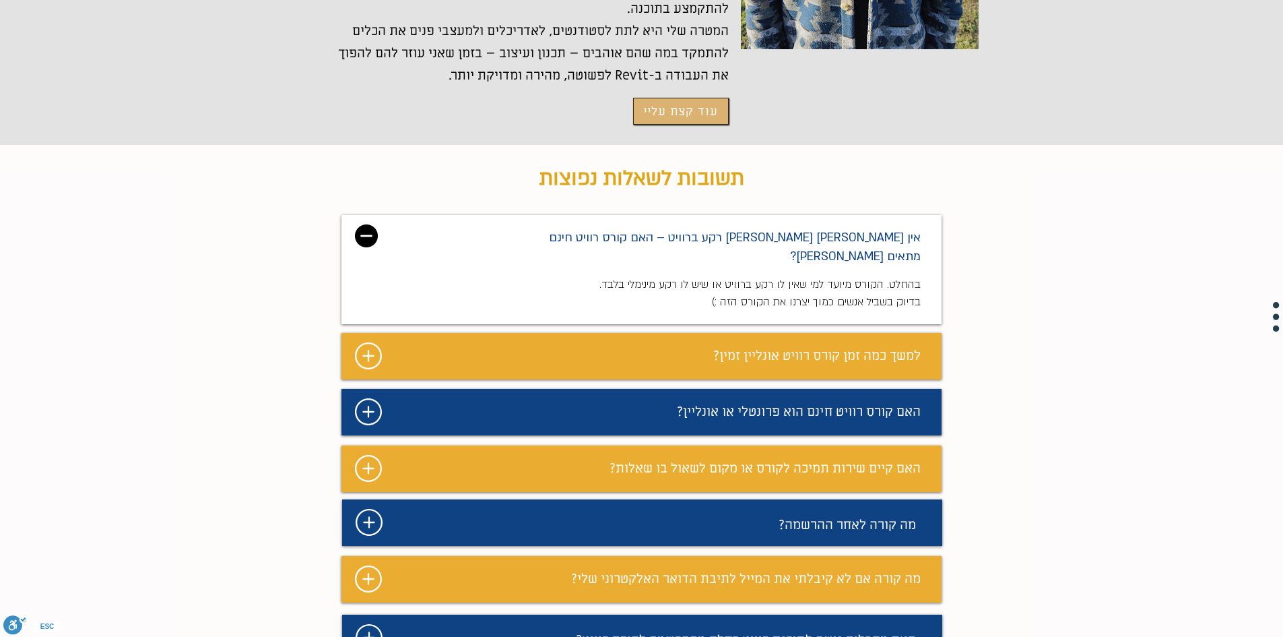
click at [344, 215] on div "מצגת" at bounding box center [642, 269] width 600 height 108
click at [359, 224] on img "מצגת" at bounding box center [366, 235] width 23 height 23
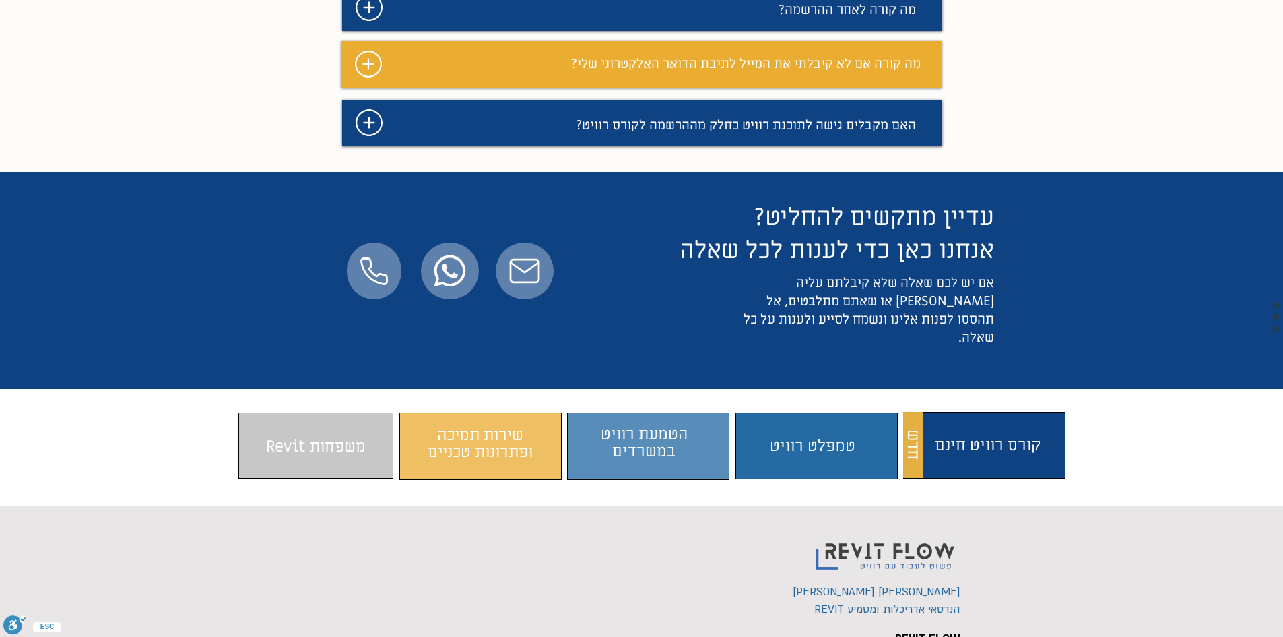
scroll to position [3886, 0]
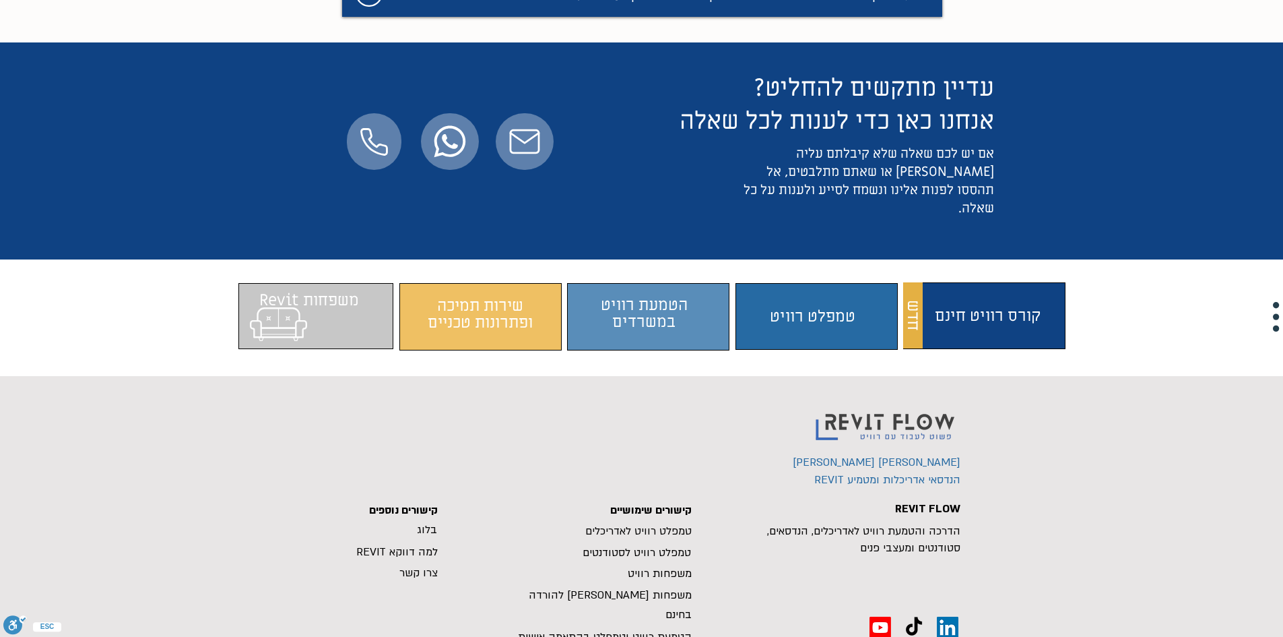
click at [356, 290] on span "התוכן משתנה כשעוברים עם העכבר" at bounding box center [315, 316] width 155 height 53
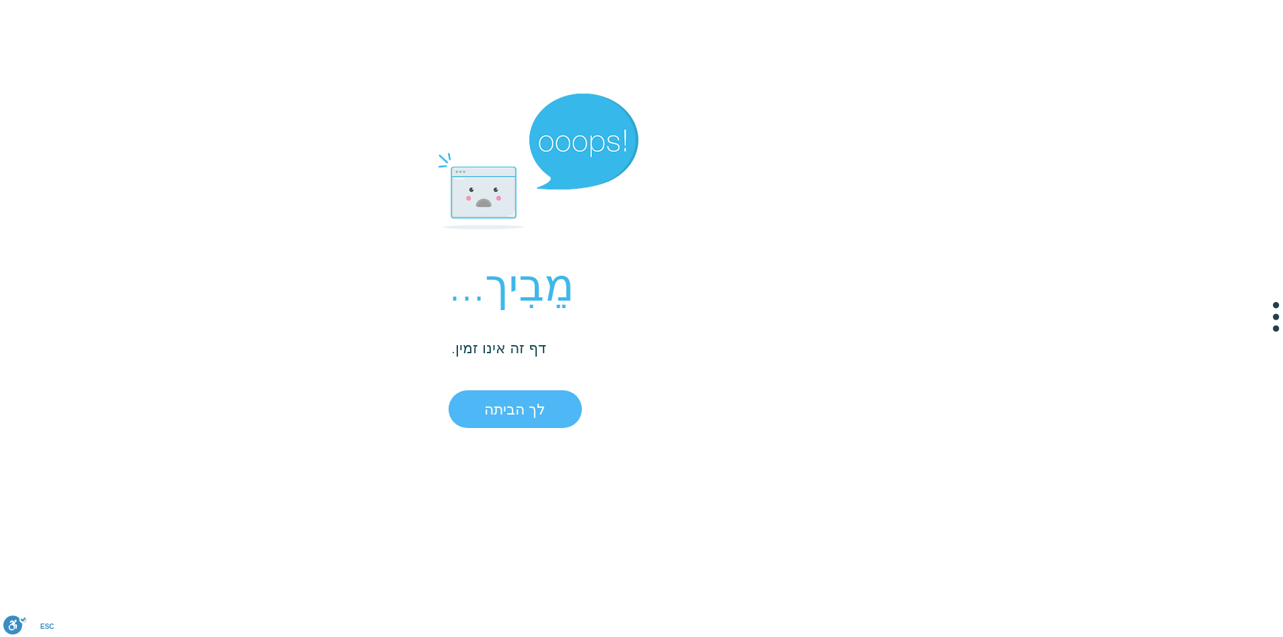
click at [531, 403] on font "לך הביתה" at bounding box center [514, 408] width 61 height 19
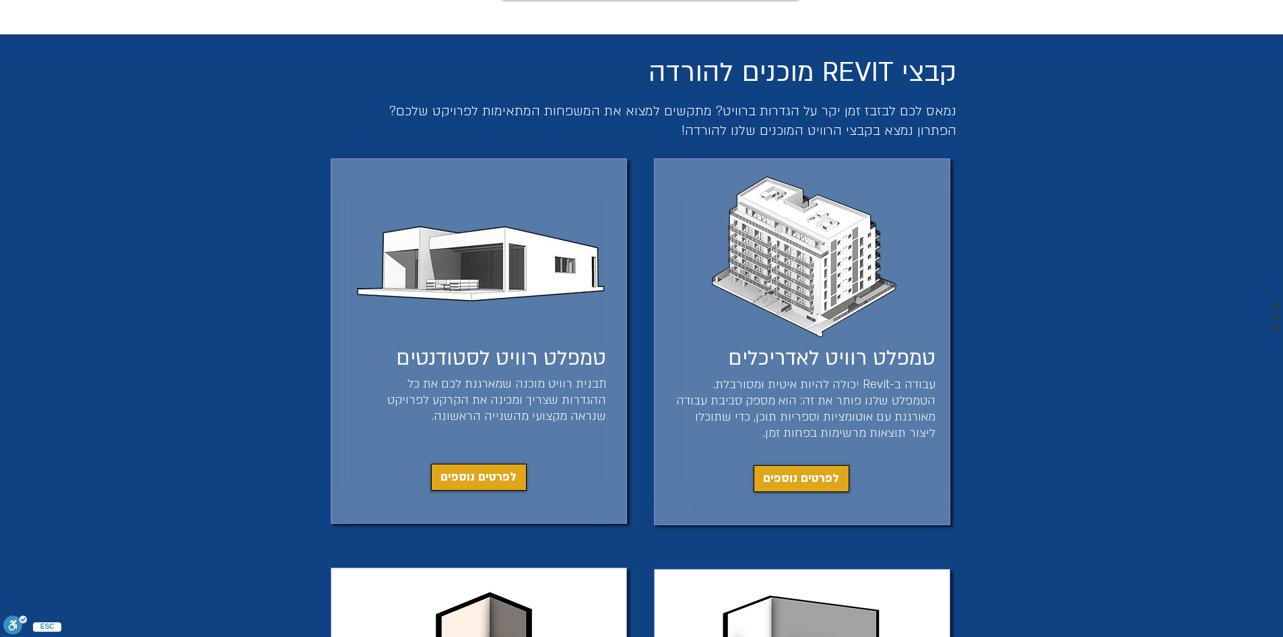
scroll to position [741, 0]
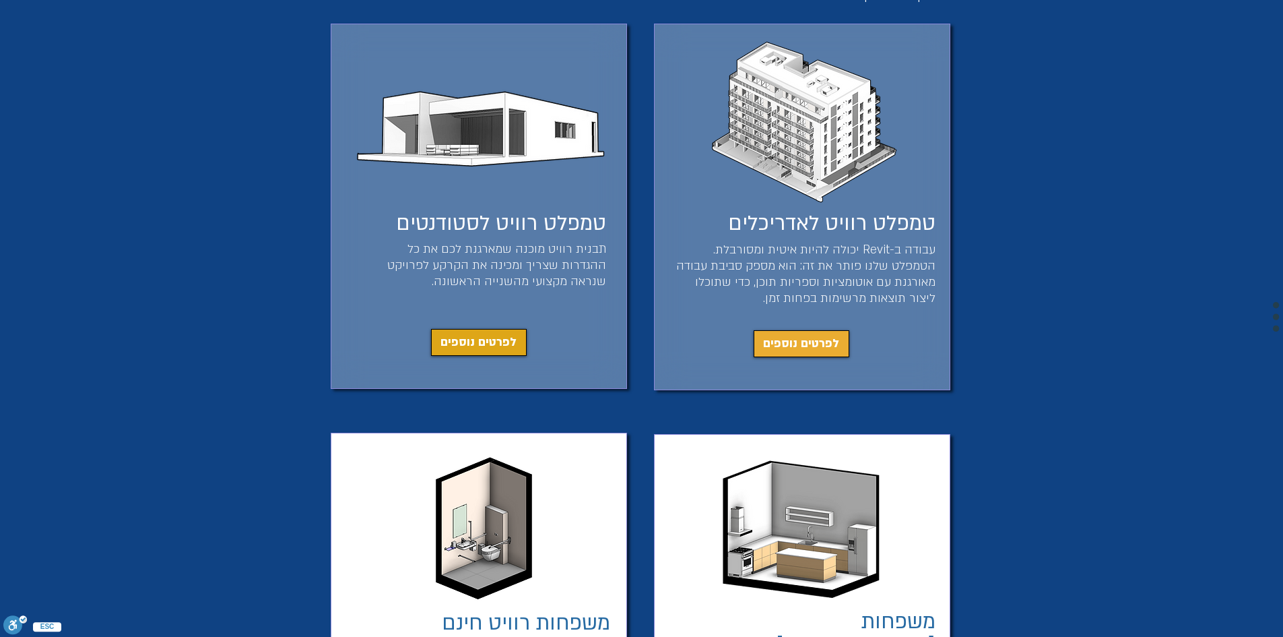
click at [803, 348] on font "לפרטים נוספים" at bounding box center [801, 342] width 76 height 15
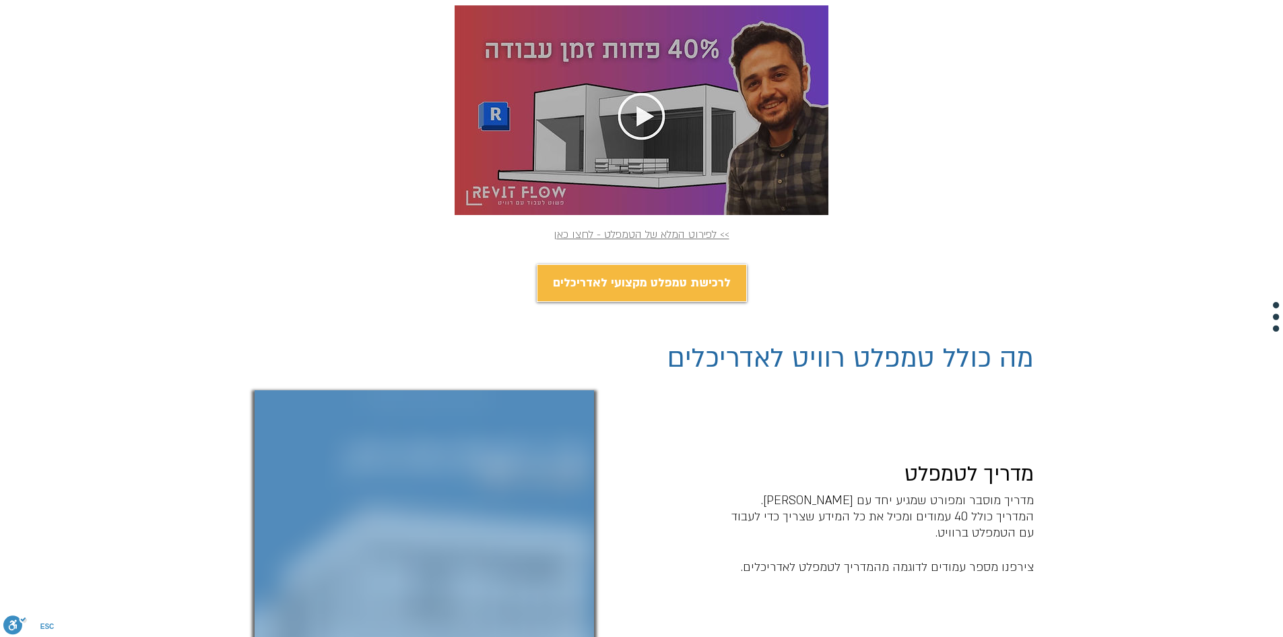
scroll to position [119, 0]
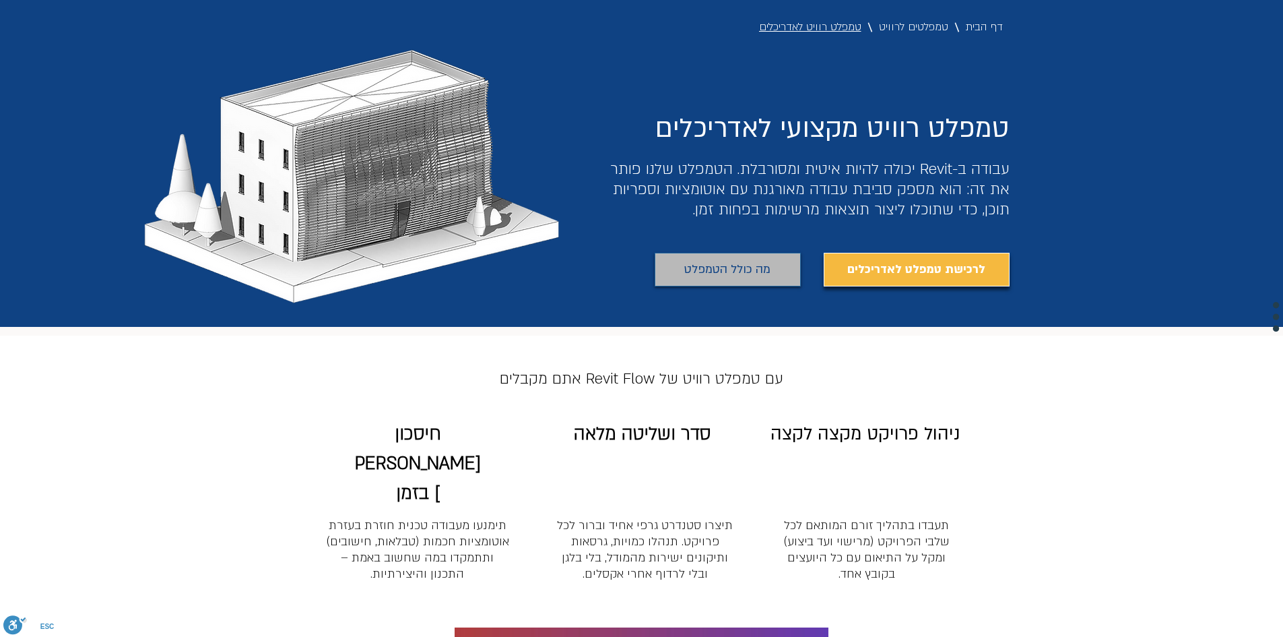
click at [749, 275] on span "מה כולל הטמפלט" at bounding box center [727, 270] width 86 height 22
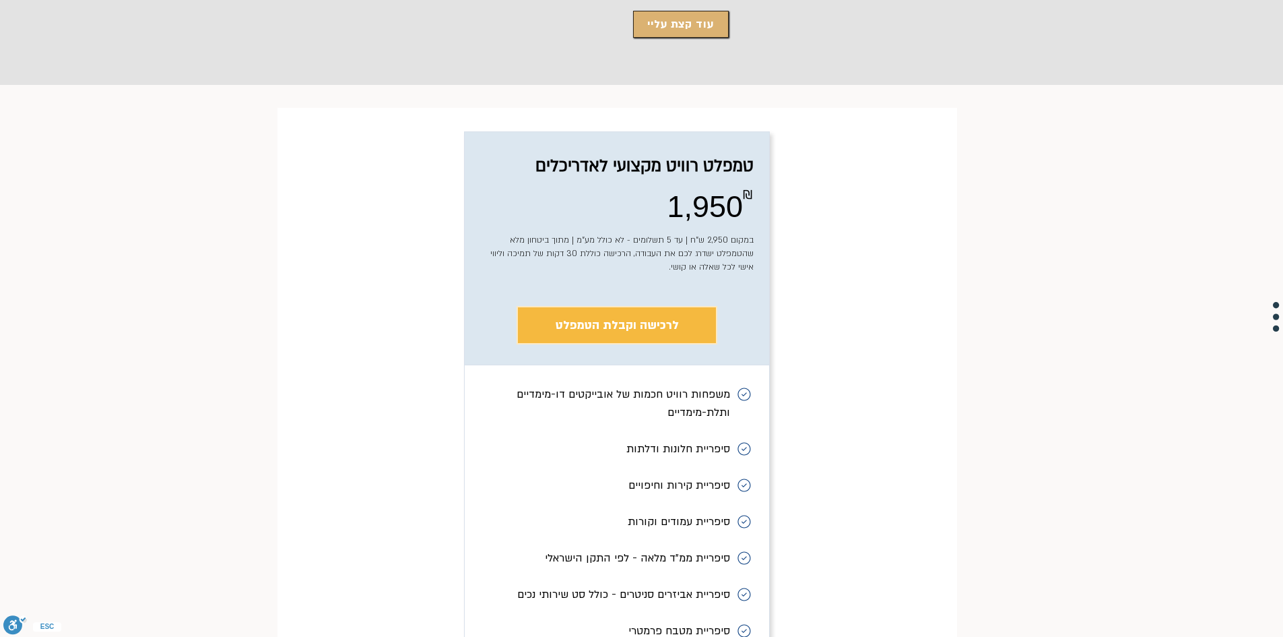
scroll to position [5351, 0]
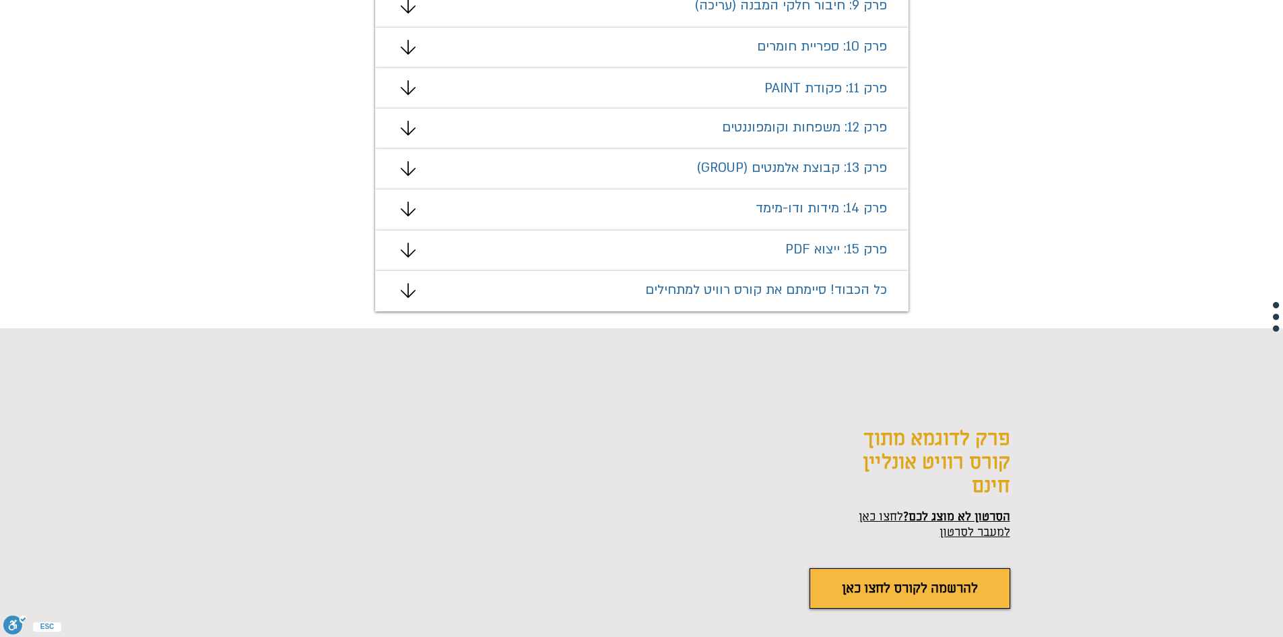
scroll to position [1140, 0]
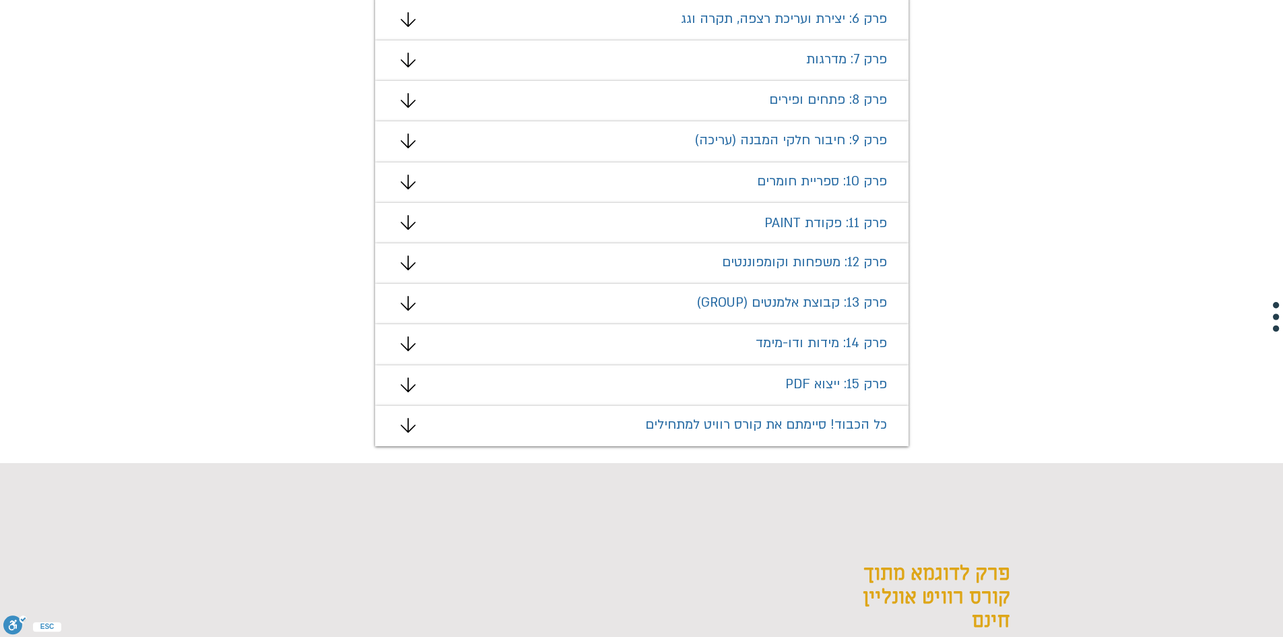
click at [850, 133] on span "פרק 9: חיבור חלקי המבנה (עריכה)" at bounding box center [790, 140] width 193 height 18
click at [670, 133] on h1 "פרק 9: חיבור חלקי המבנה (עריכה)" at bounding box center [714, 140] width 345 height 16
click at [717, 144] on span "פרק 9: חיבור חלקי המבנה (עריכה)" at bounding box center [790, 140] width 193 height 18
click at [406, 140] on icon "מצגת" at bounding box center [408, 140] width 15 height 15
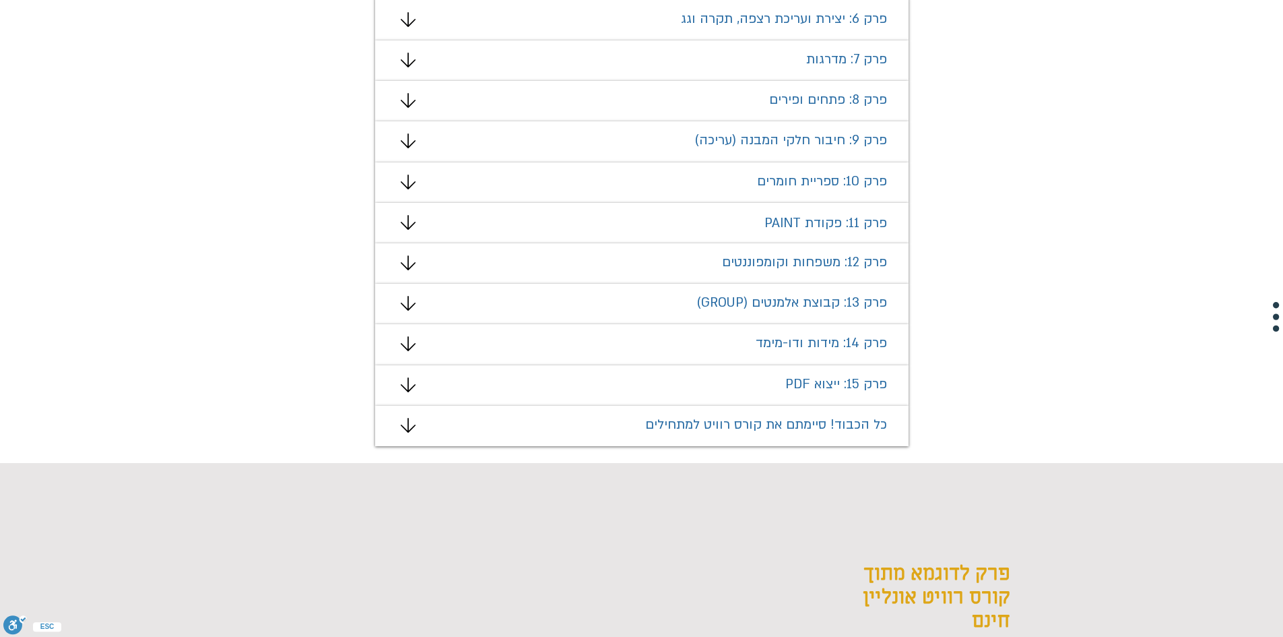
click at [406, 140] on icon "מצגת" at bounding box center [408, 140] width 15 height 15
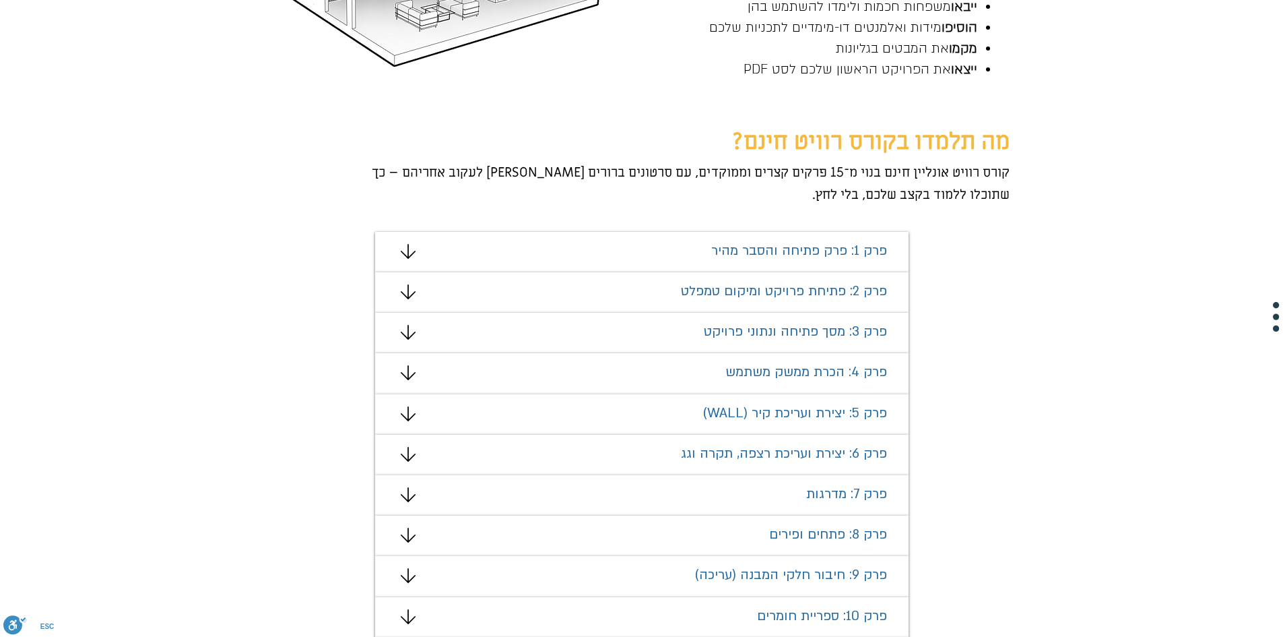
scroll to position [577, 0]
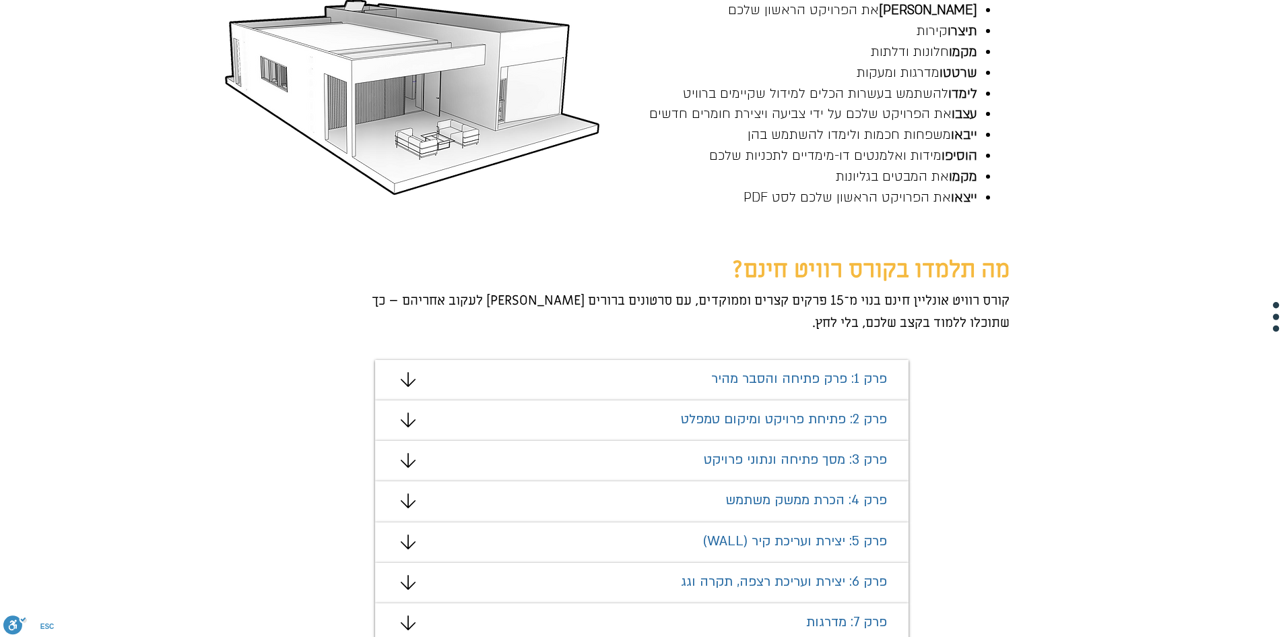
click at [405, 377] on icon "#comp-mafhkw9q2 svg [data-color="1"] {fill: #000000;}" at bounding box center [408, 379] width 15 height 15
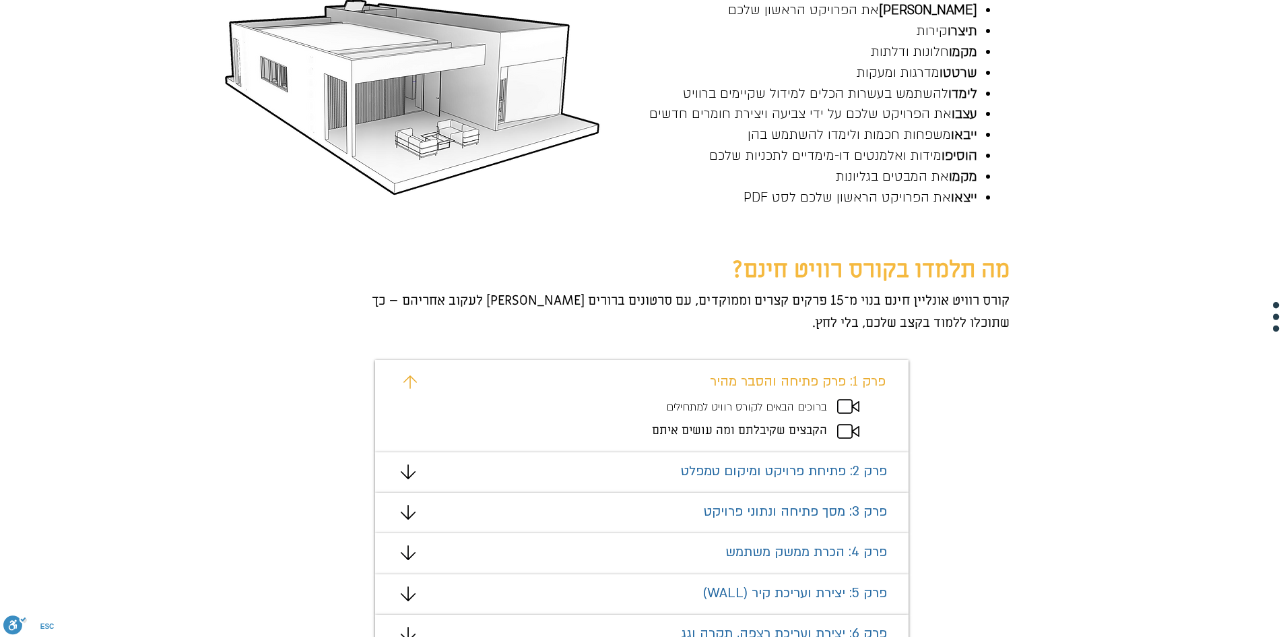
click at [670, 430] on span "הקבצים שקיבלתם ומה עושים איתם" at bounding box center [739, 429] width 175 height 15
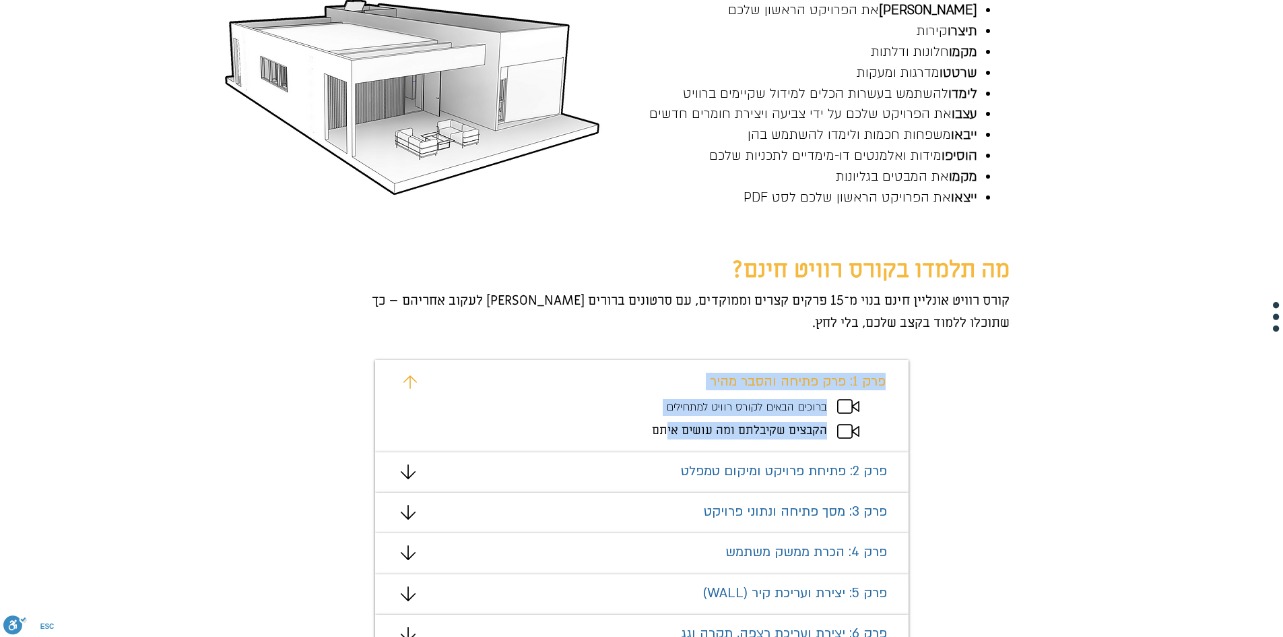
drag, startPoint x: 670, startPoint y: 430, endPoint x: 765, endPoint y: 420, distance: 94.8
click at [765, 420] on div "#comp-mafhkw9v svg [data-color="1"] {fill: #EAAD32;} פרק 1: פרק פתיחה והסבר מהי…" at bounding box center [641, 406] width 533 height 92
click at [813, 412] on span "ברוכים הבאים לקורס רוויט למתחילים" at bounding box center [746, 406] width 161 height 15
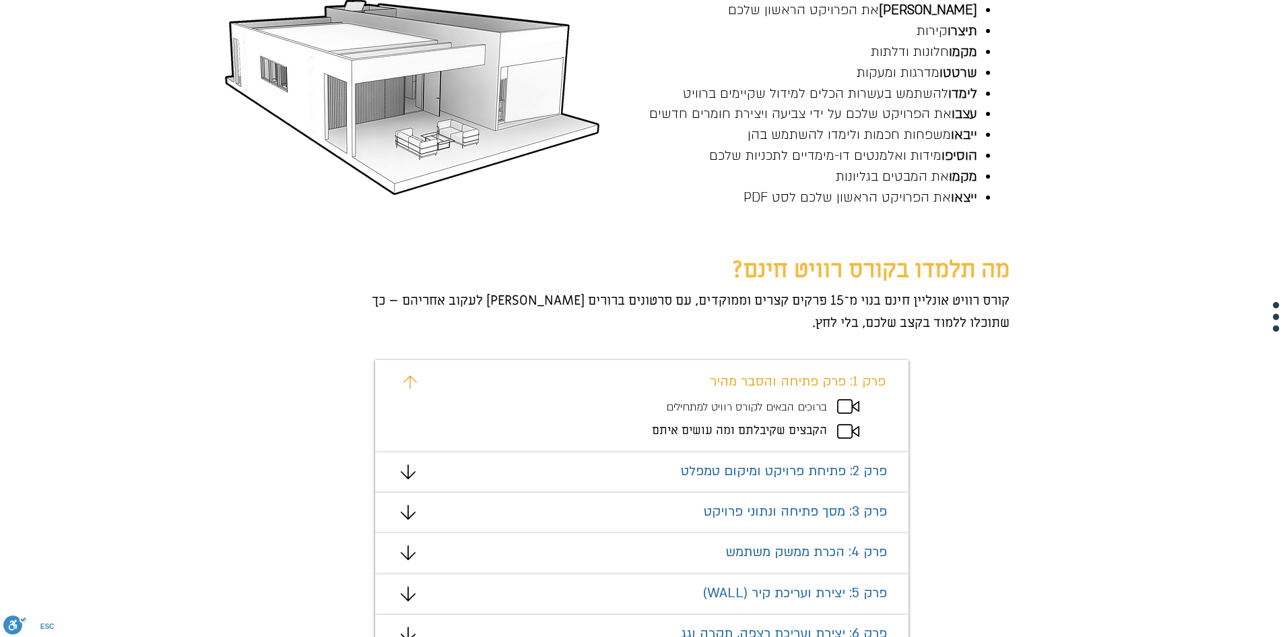
click at [841, 410] on icon "מצגת" at bounding box center [848, 406] width 22 height 15
click at [847, 422] on div "מצגת" at bounding box center [641, 406] width 533 height 92
drag, startPoint x: 847, startPoint y: 422, endPoint x: 818, endPoint y: 425, distance: 28.4
click at [818, 425] on div "#comp-mafhkw9v svg [data-color="1"] {fill: #EAAD32;} פרק 1: פרק פתיחה והסבר מהי…" at bounding box center [641, 406] width 533 height 92
click at [838, 414] on icon "מצגת" at bounding box center [848, 406] width 22 height 15
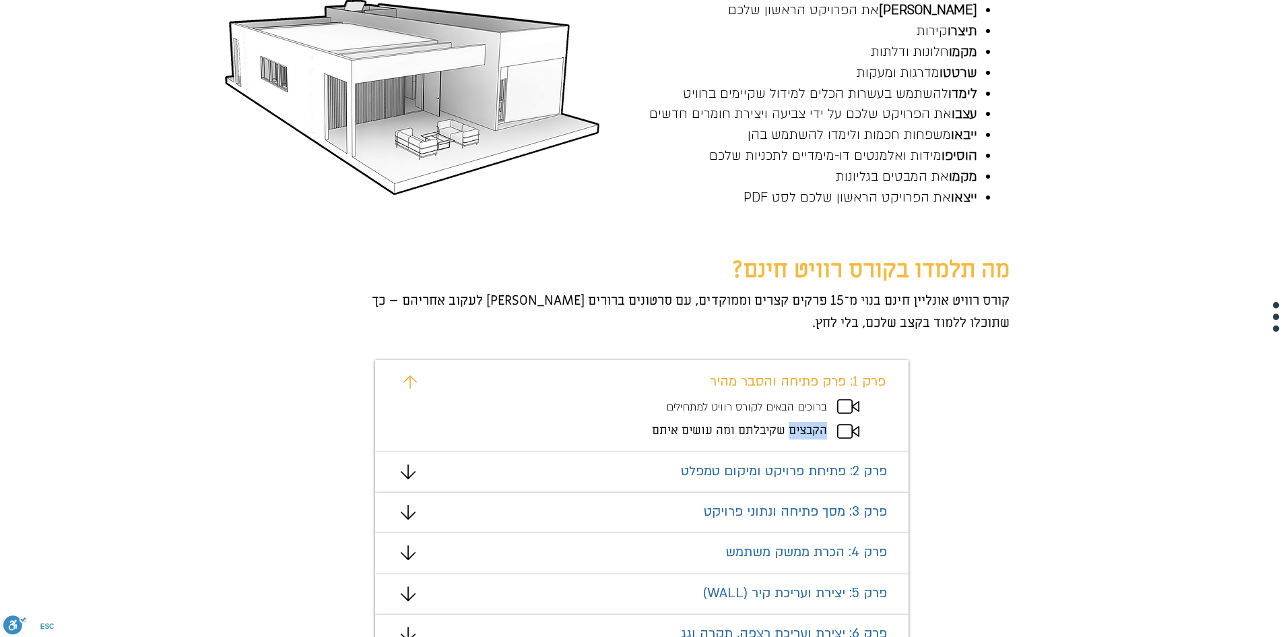
click at [841, 414] on icon "מצגת" at bounding box center [848, 406] width 22 height 15
click at [840, 408] on icon "מצגת" at bounding box center [848, 406] width 22 height 15
click at [410, 384] on icon "#comp-mafhkw9v svg [data-color="1"] {fill: #EAAD32;}" at bounding box center [409, 381] width 13 height 13
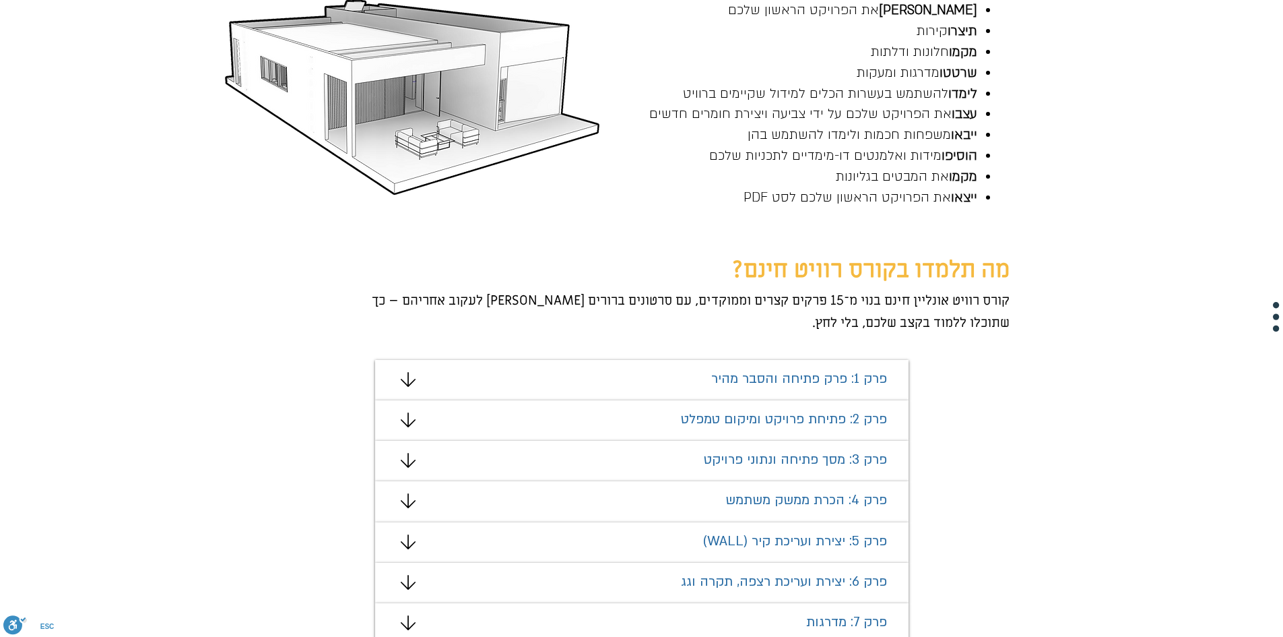
click at [401, 419] on icon "מצגת" at bounding box center [408, 419] width 15 height 15
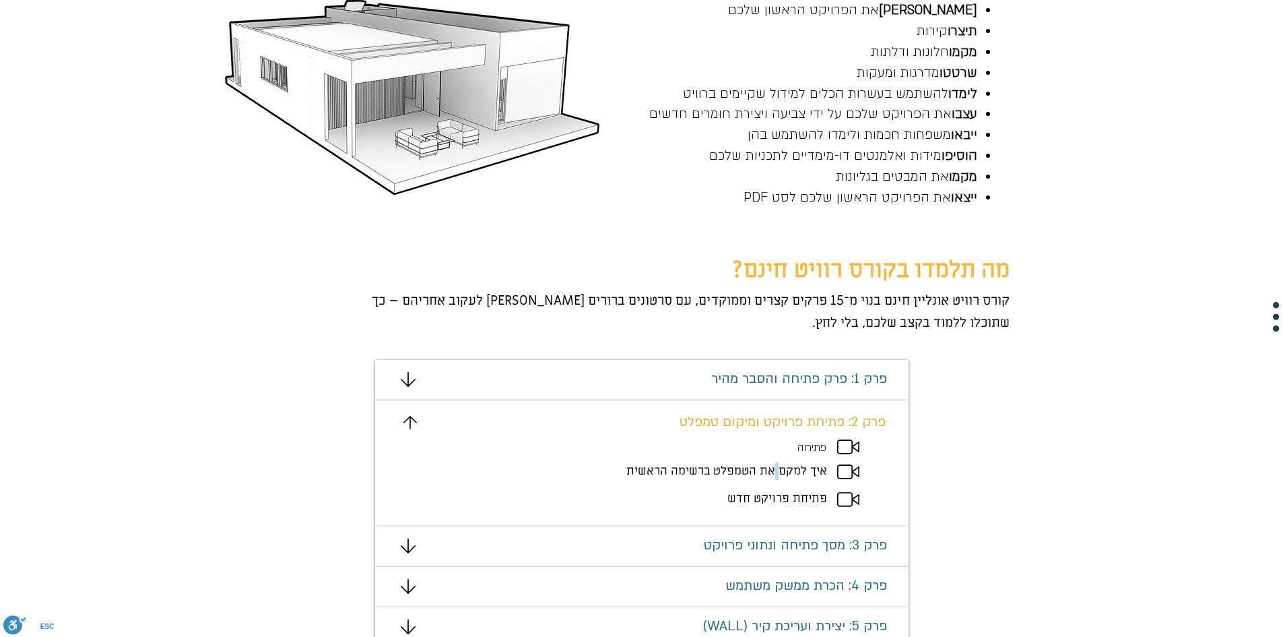
click at [777, 470] on span "איך למקם את הטמפלט ברשימה הראשית" at bounding box center [726, 470] width 201 height 15
click at [822, 480] on p "איך למקם את הטמפלט ברשימה הראשית" at bounding box center [696, 471] width 262 height 18
click at [833, 475] on div "מצגת" at bounding box center [641, 463] width 533 height 126
click at [837, 494] on icon "מצגת" at bounding box center [848, 499] width 22 height 15
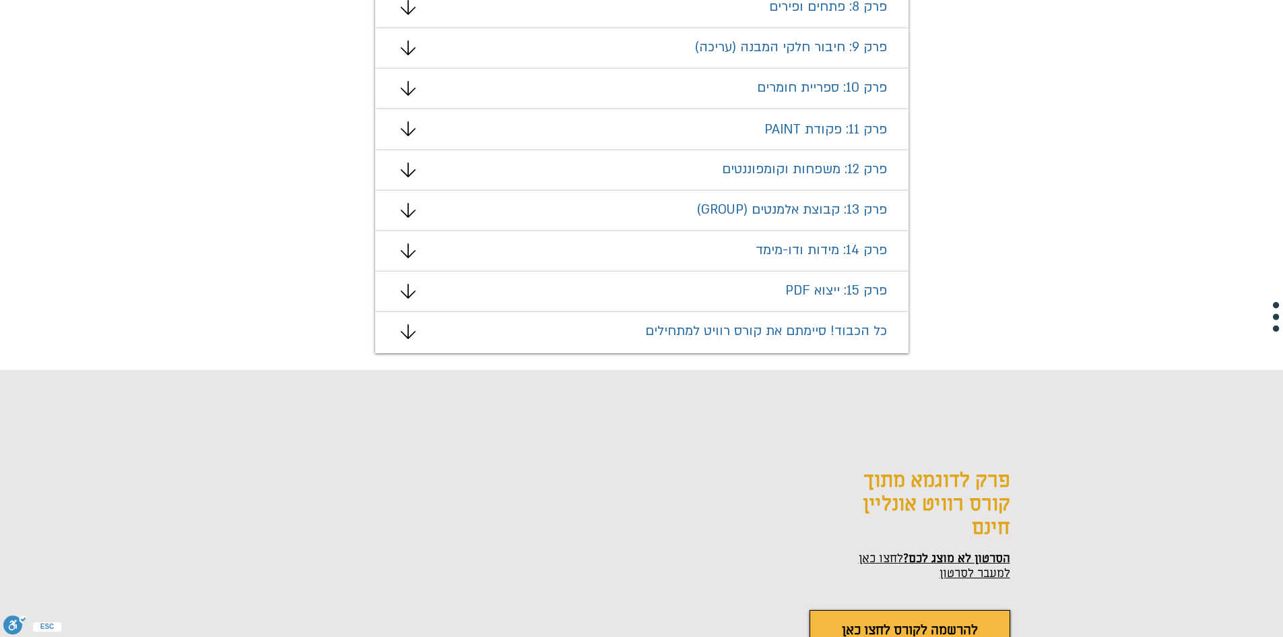
scroll to position [1386, 0]
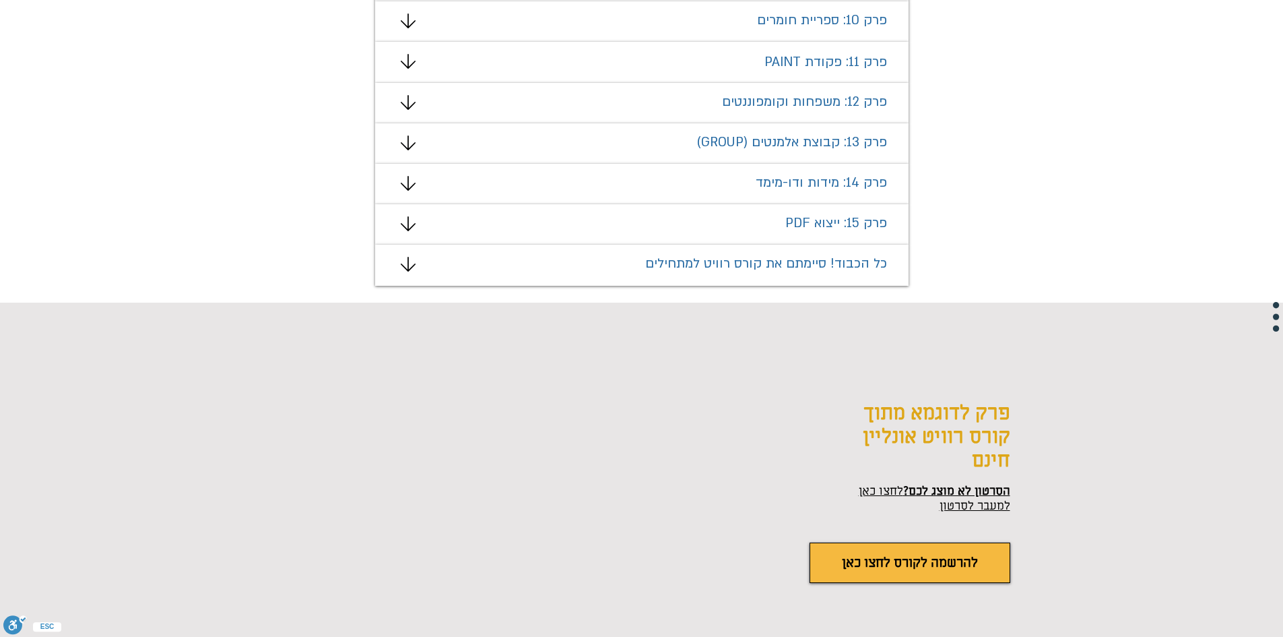
click at [945, 513] on span "הסרטון לא מוצג לכם? לחצו כאן למעבר לסרטון" at bounding box center [935, 498] width 152 height 31
